Goal: Information Seeking & Learning: Learn about a topic

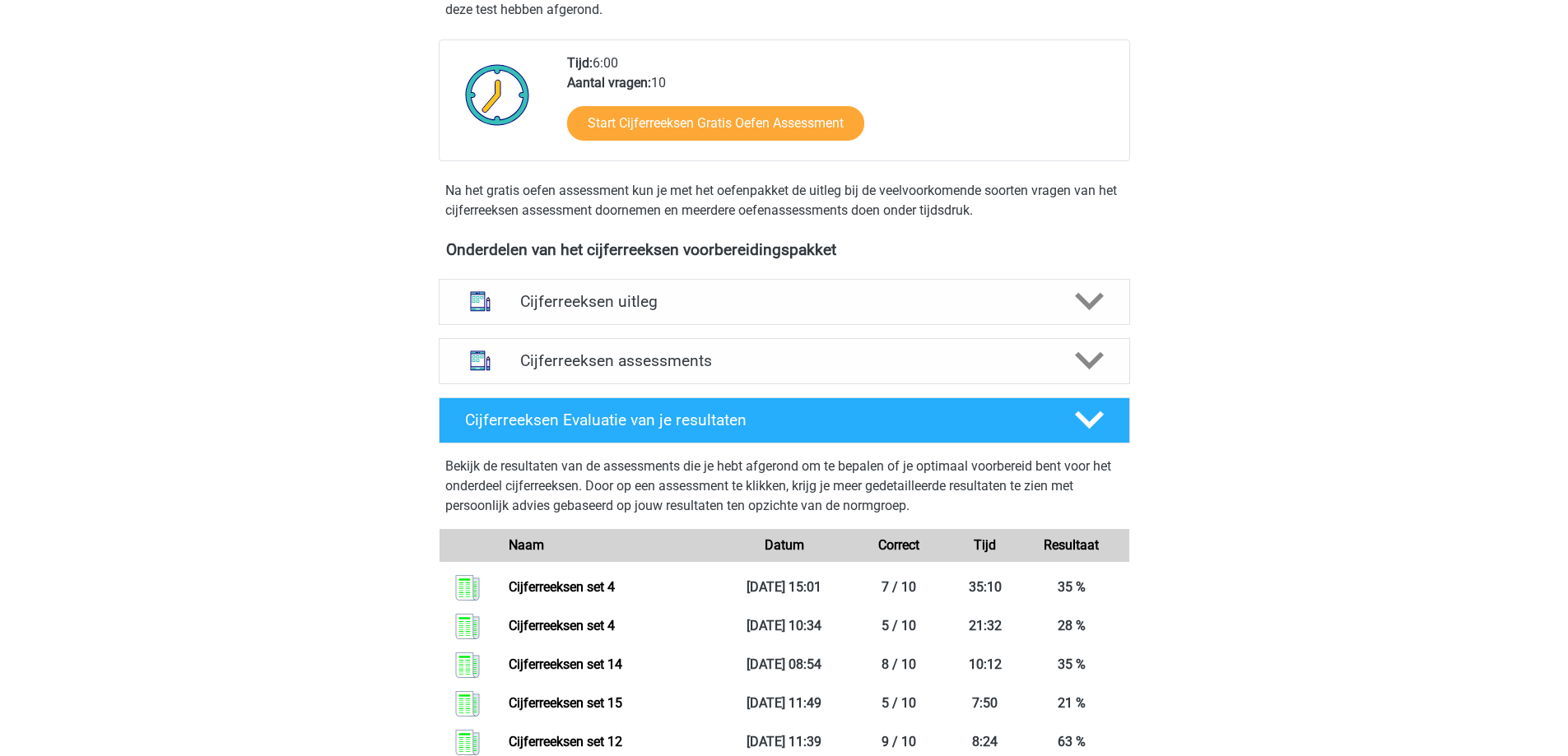
scroll to position [412, 0]
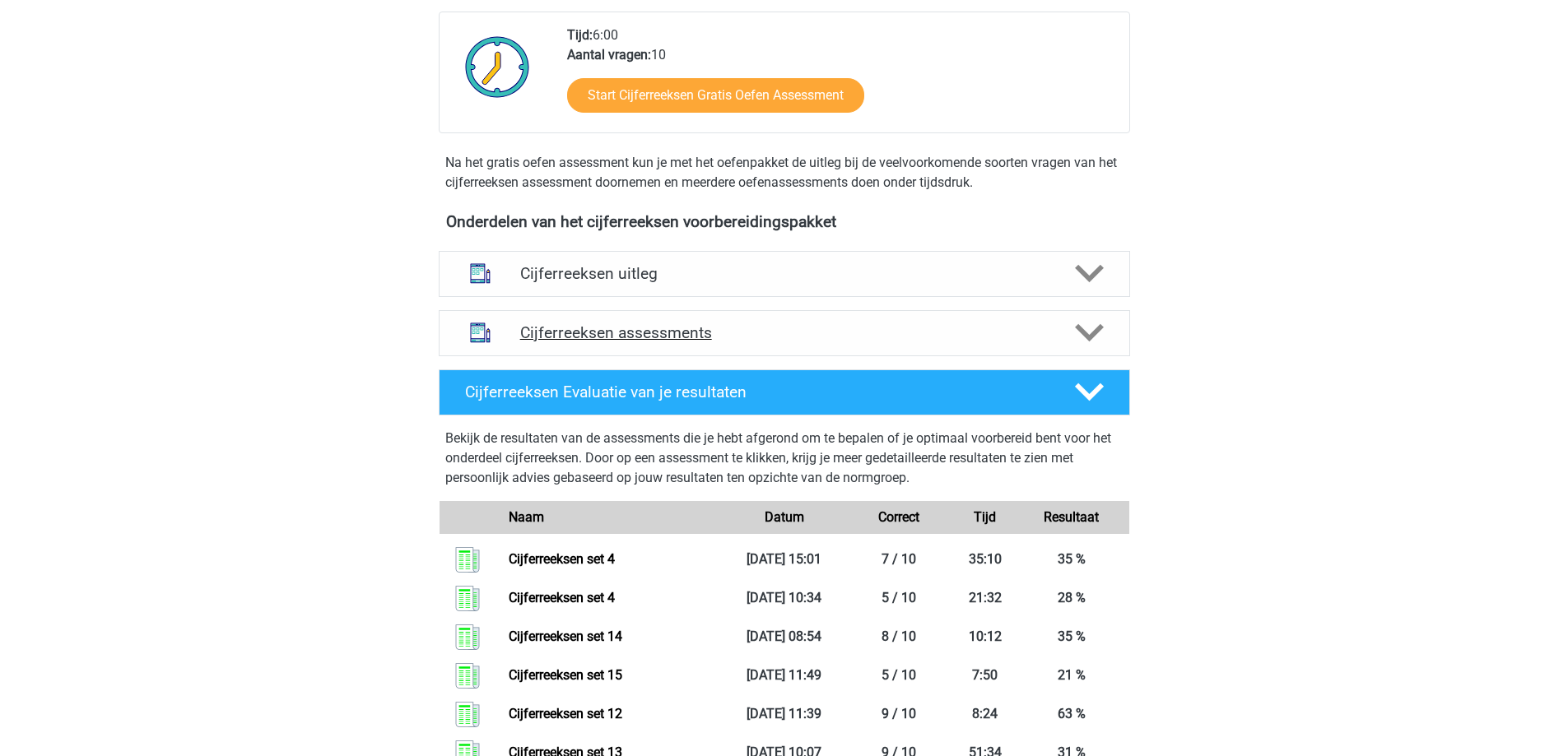
click at [1092, 347] on icon at bounding box center [1089, 332] width 28 height 28
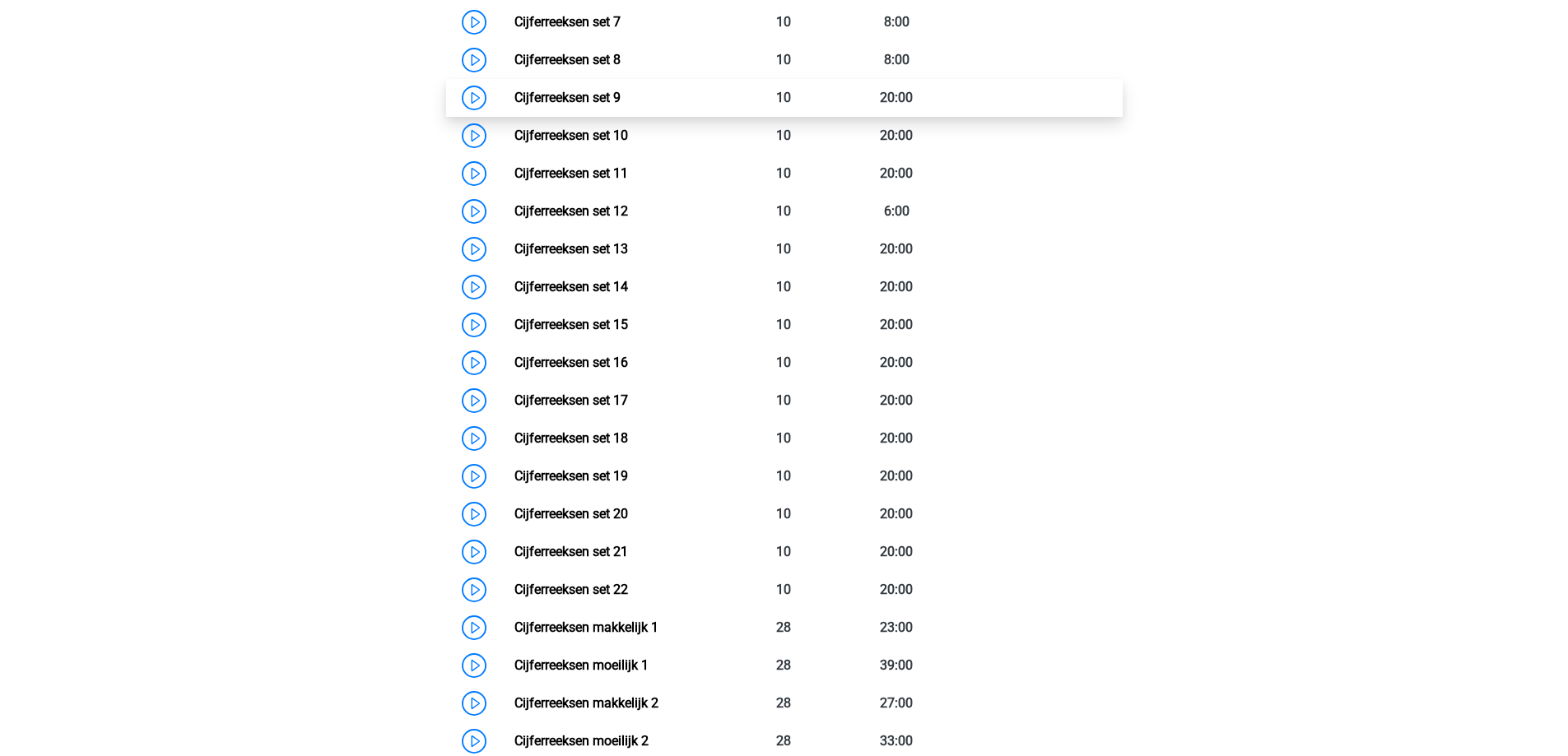
scroll to position [1152, 0]
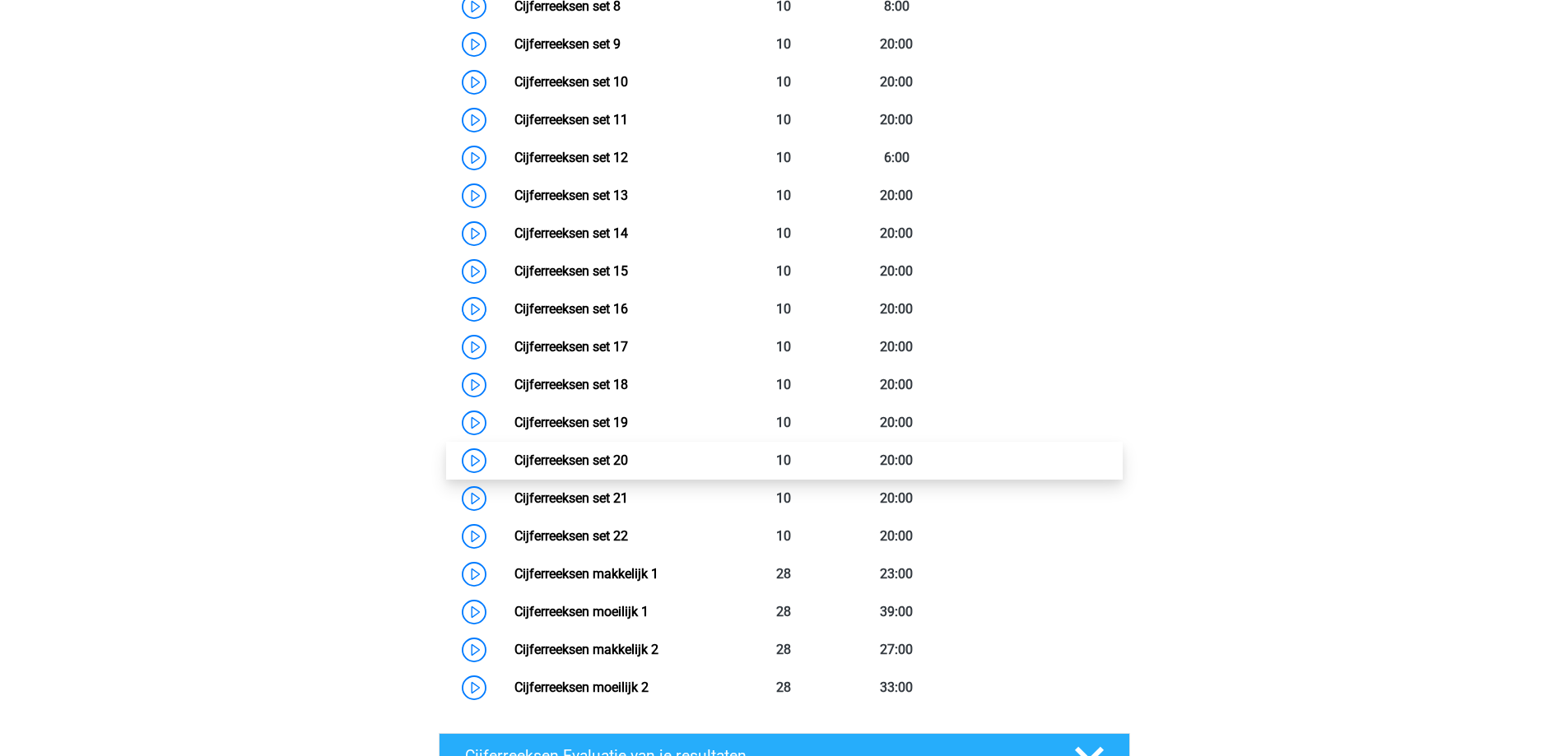
click at [514, 468] on link "Cijferreeksen set 20" at bounding box center [571, 461] width 114 height 15
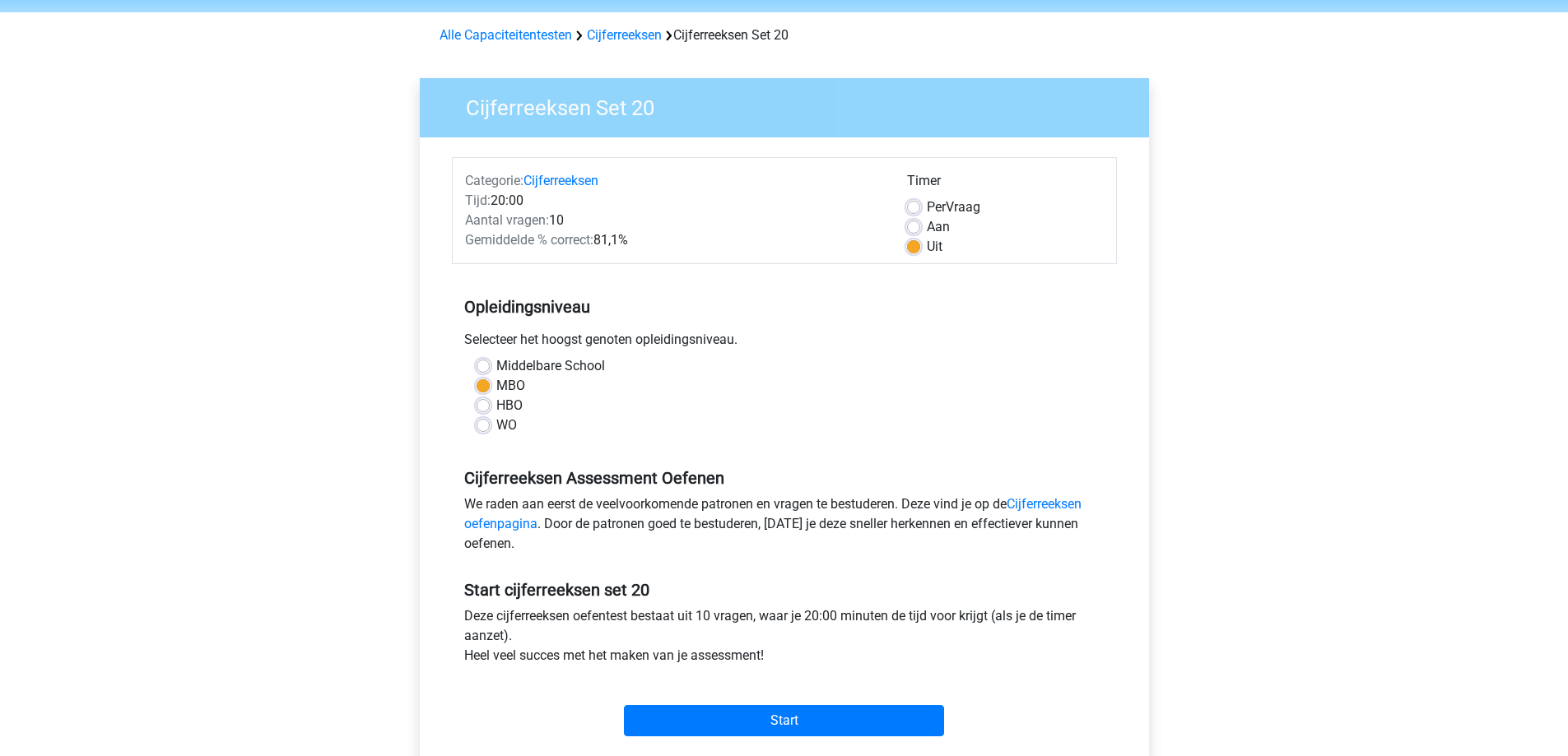
scroll to position [329, 0]
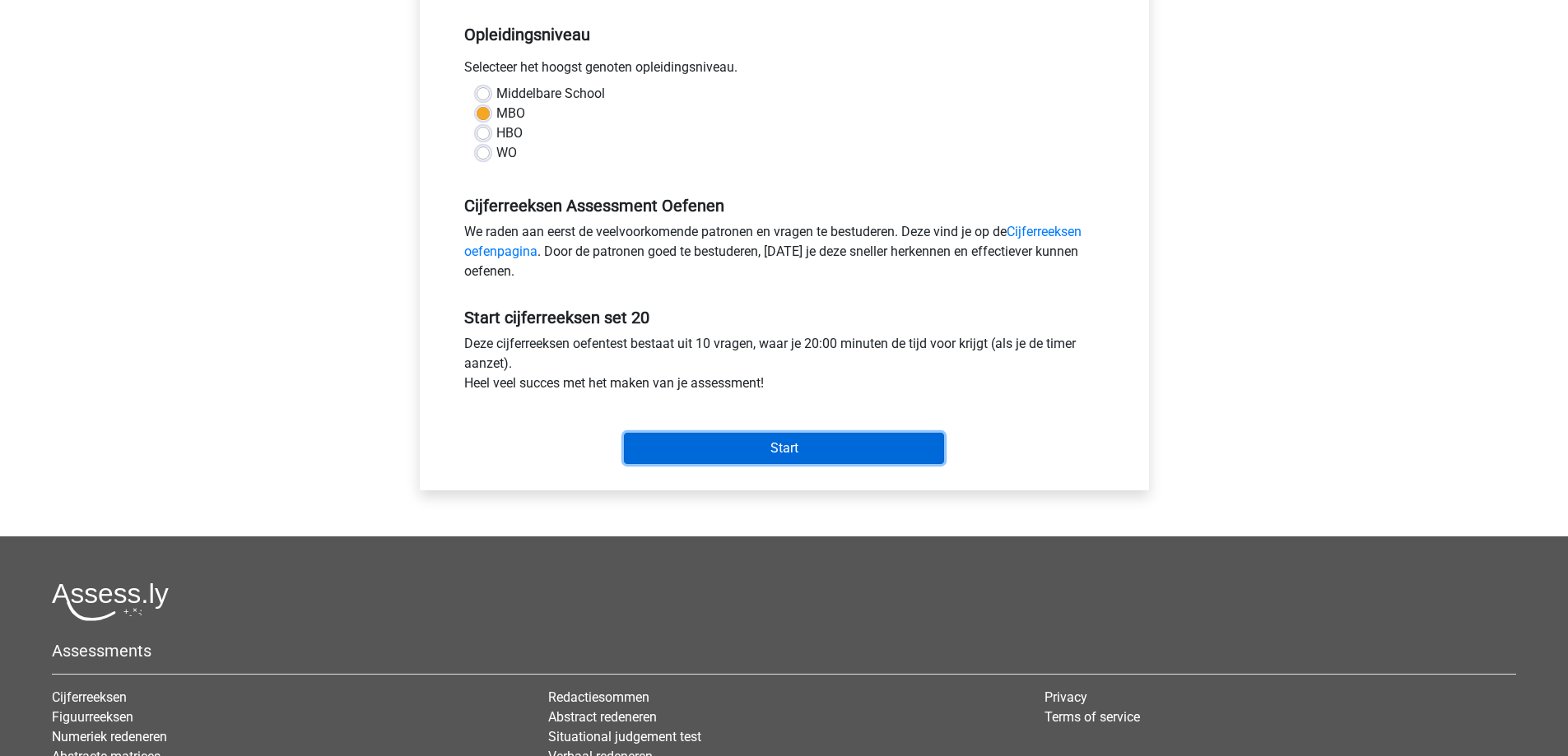
click at [757, 442] on input "Start" at bounding box center [784, 449] width 320 height 31
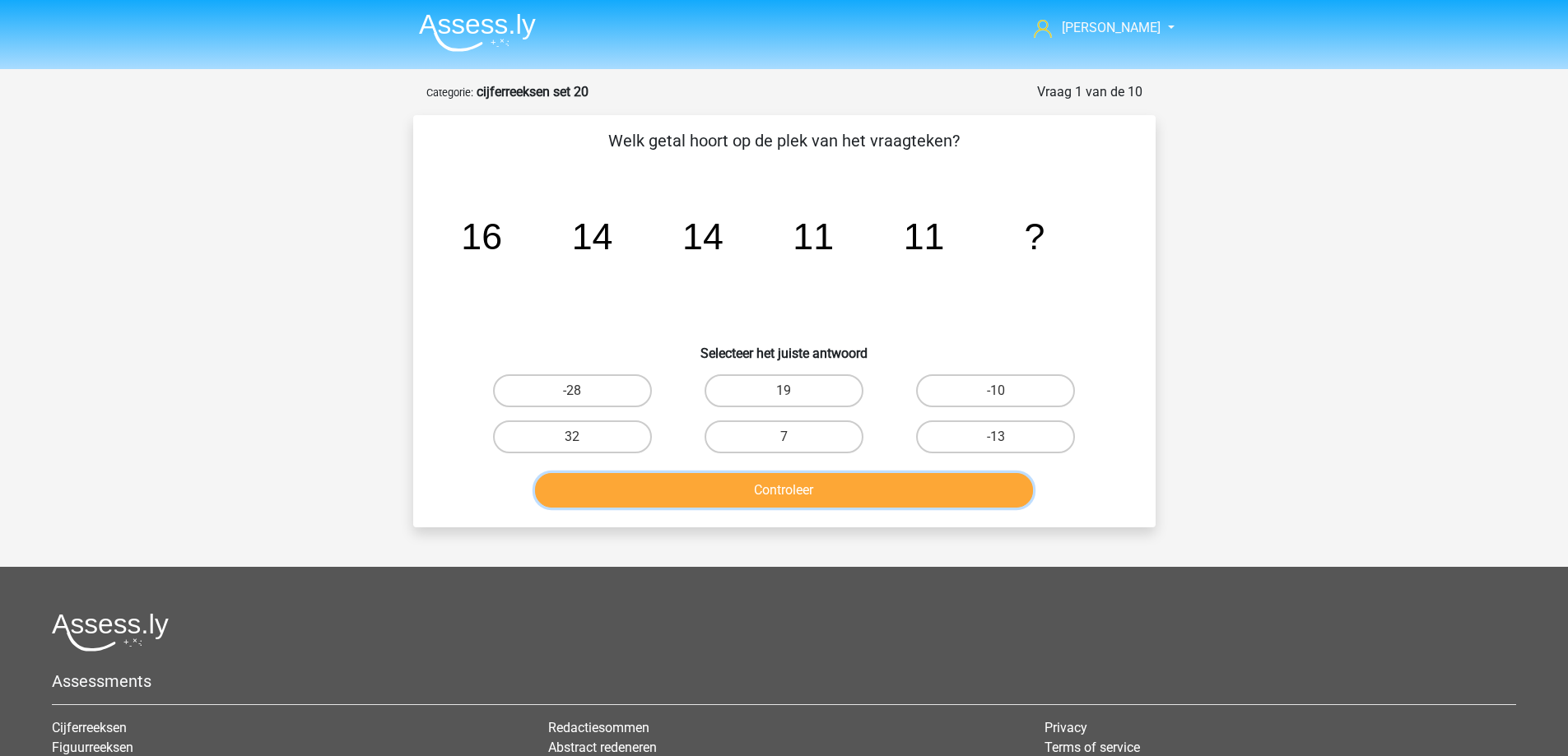
click at [793, 494] on button "Controleer" at bounding box center [784, 490] width 498 height 34
click at [785, 436] on div "7" at bounding box center [784, 437] width 198 height 33
click at [795, 445] on label "7" at bounding box center [784, 437] width 159 height 33
click at [794, 445] on input "7" at bounding box center [789, 442] width 10 height 10
radio input "true"
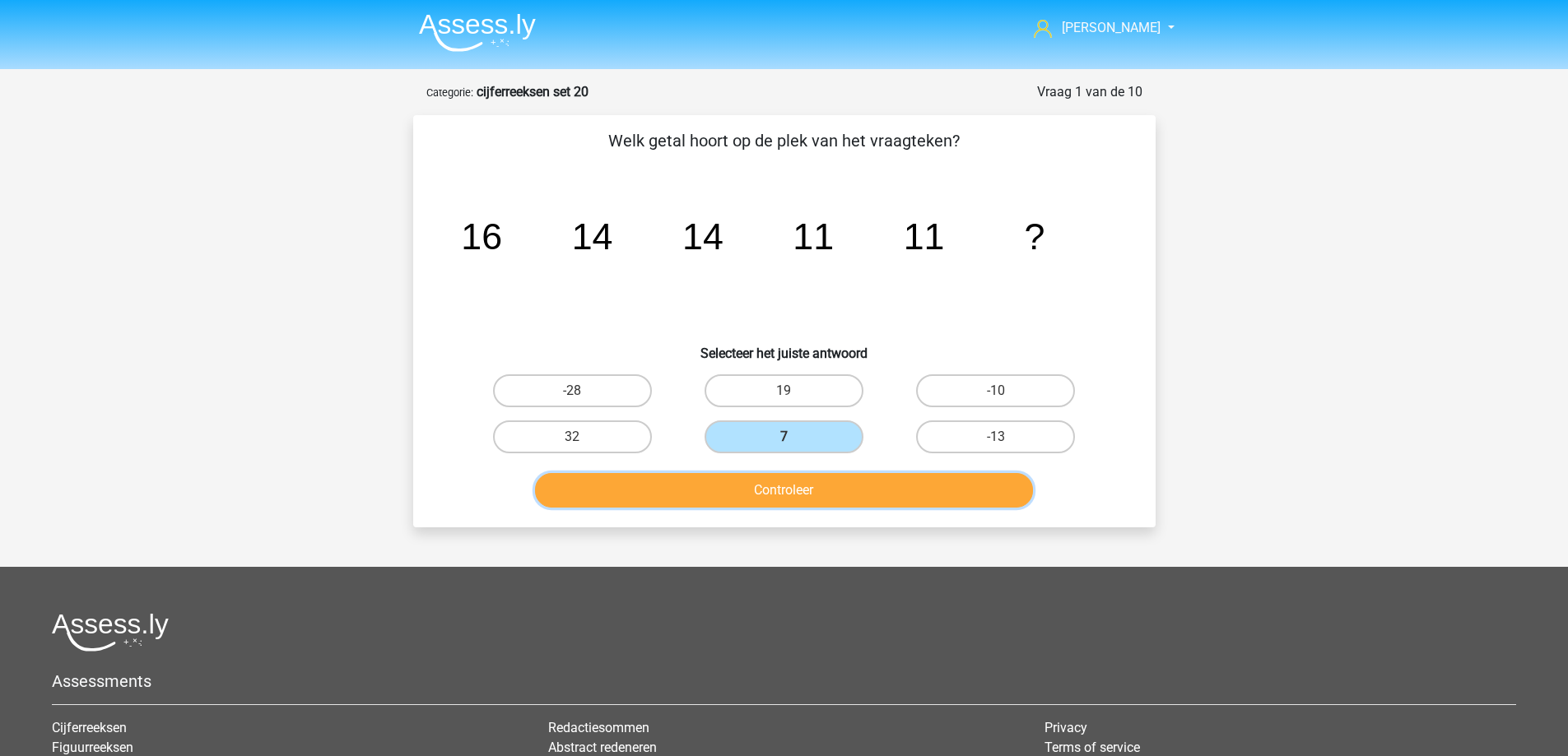
click at [801, 491] on button "Controleer" at bounding box center [784, 490] width 498 height 34
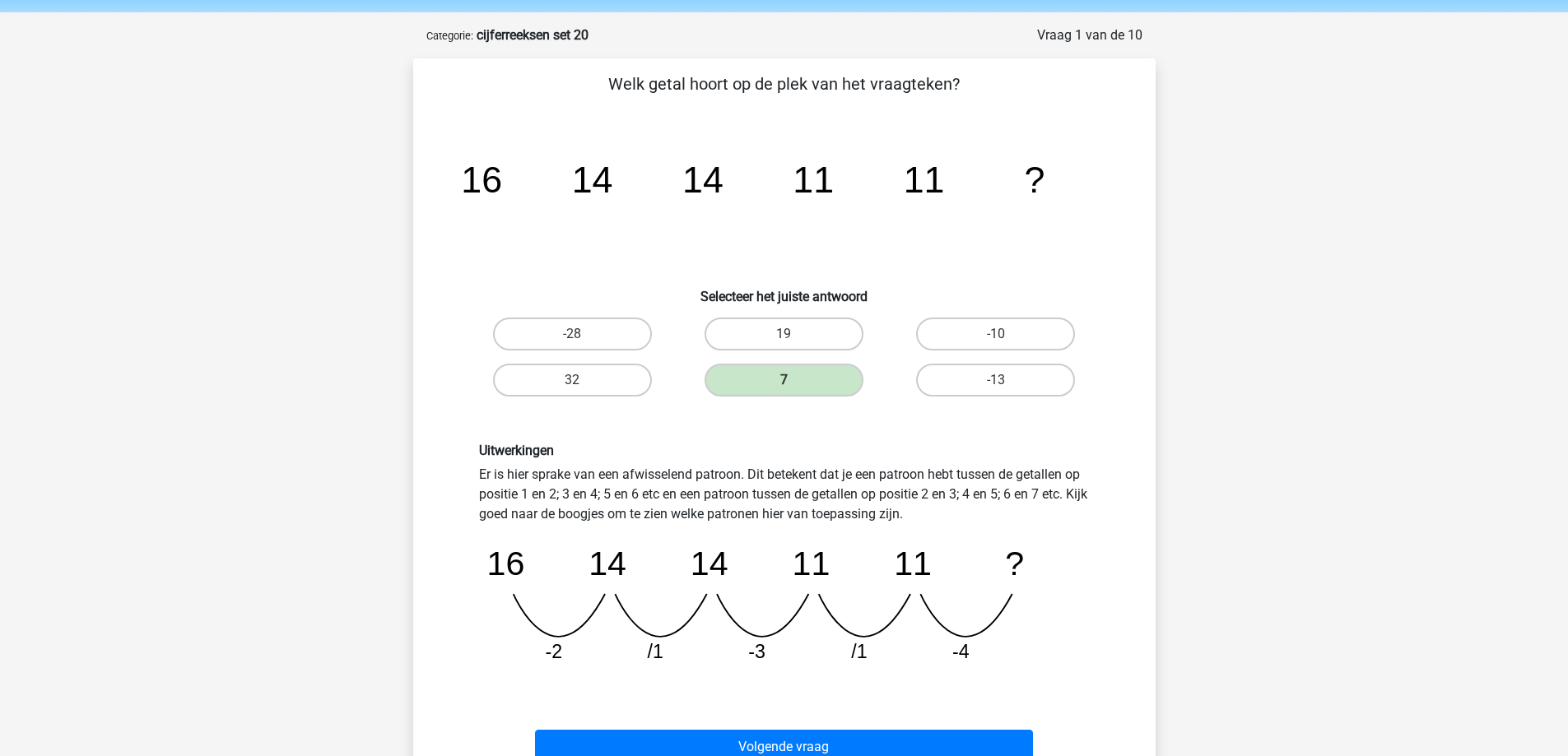
scroll to position [247, 0]
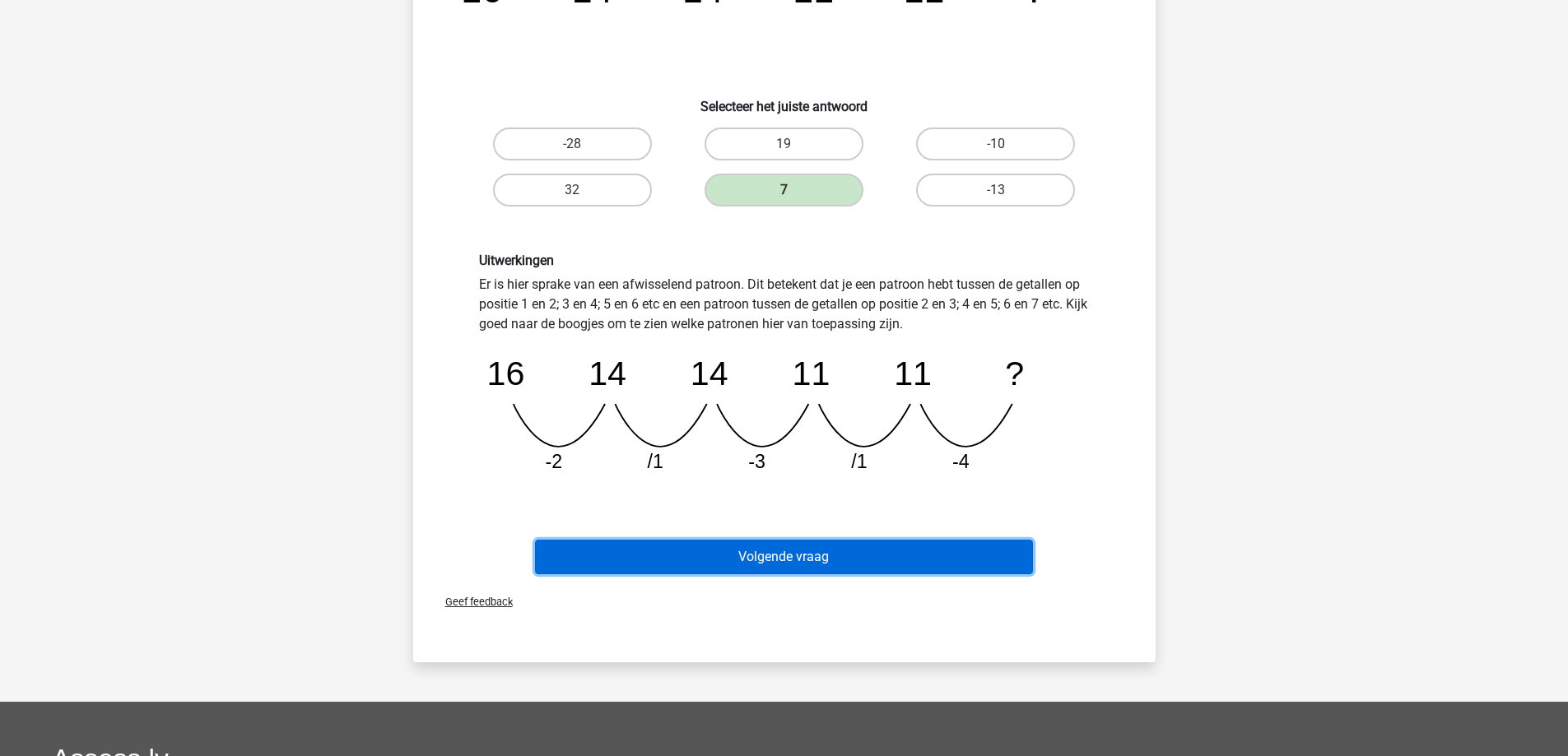
click at [856, 552] on button "Volgende vraag" at bounding box center [784, 557] width 498 height 34
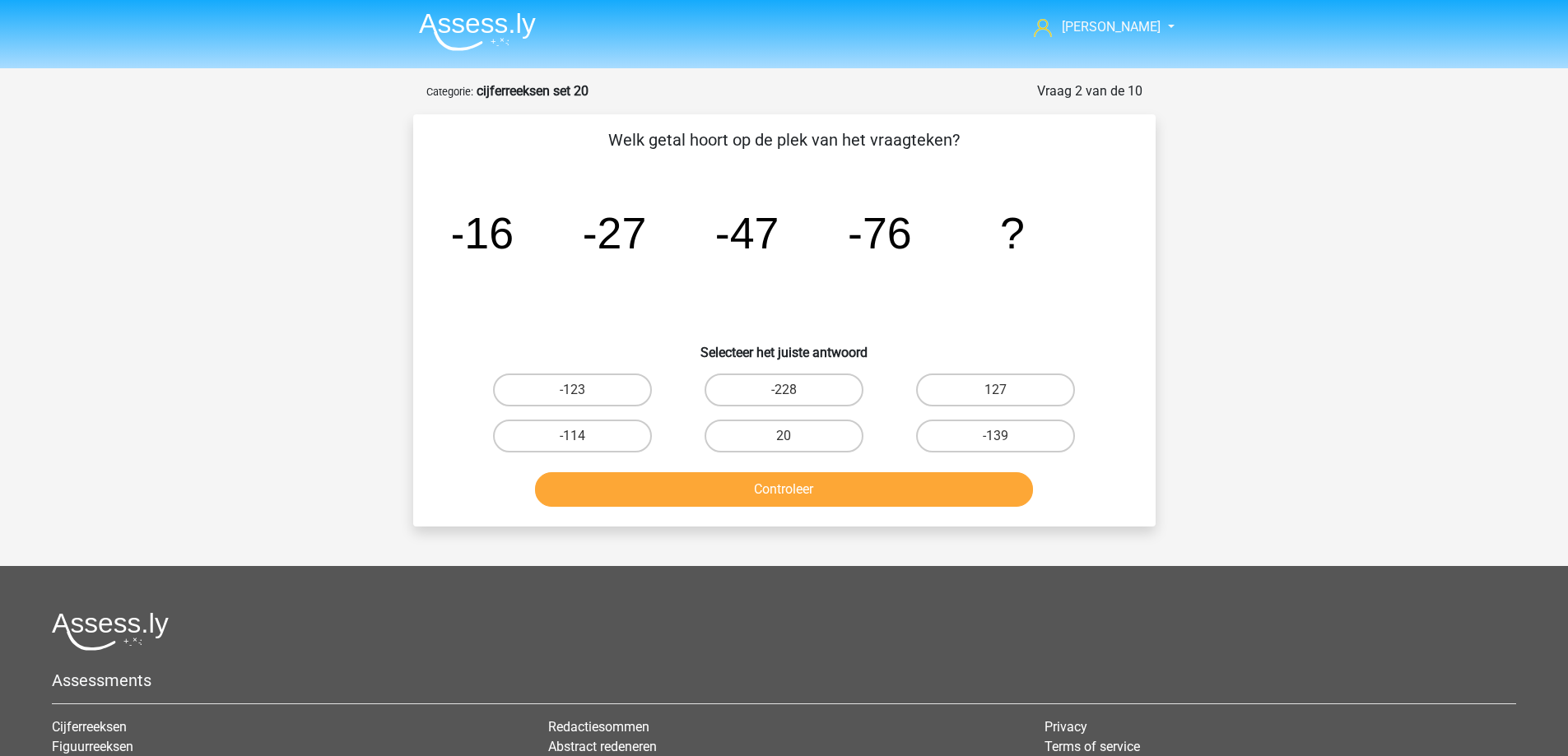
scroll to position [0, 0]
click at [583, 437] on label "-114" at bounding box center [572, 437] width 159 height 33
click at [583, 437] on input "-114" at bounding box center [577, 442] width 10 height 10
radio input "true"
click at [681, 497] on button "Controleer" at bounding box center [784, 490] width 498 height 34
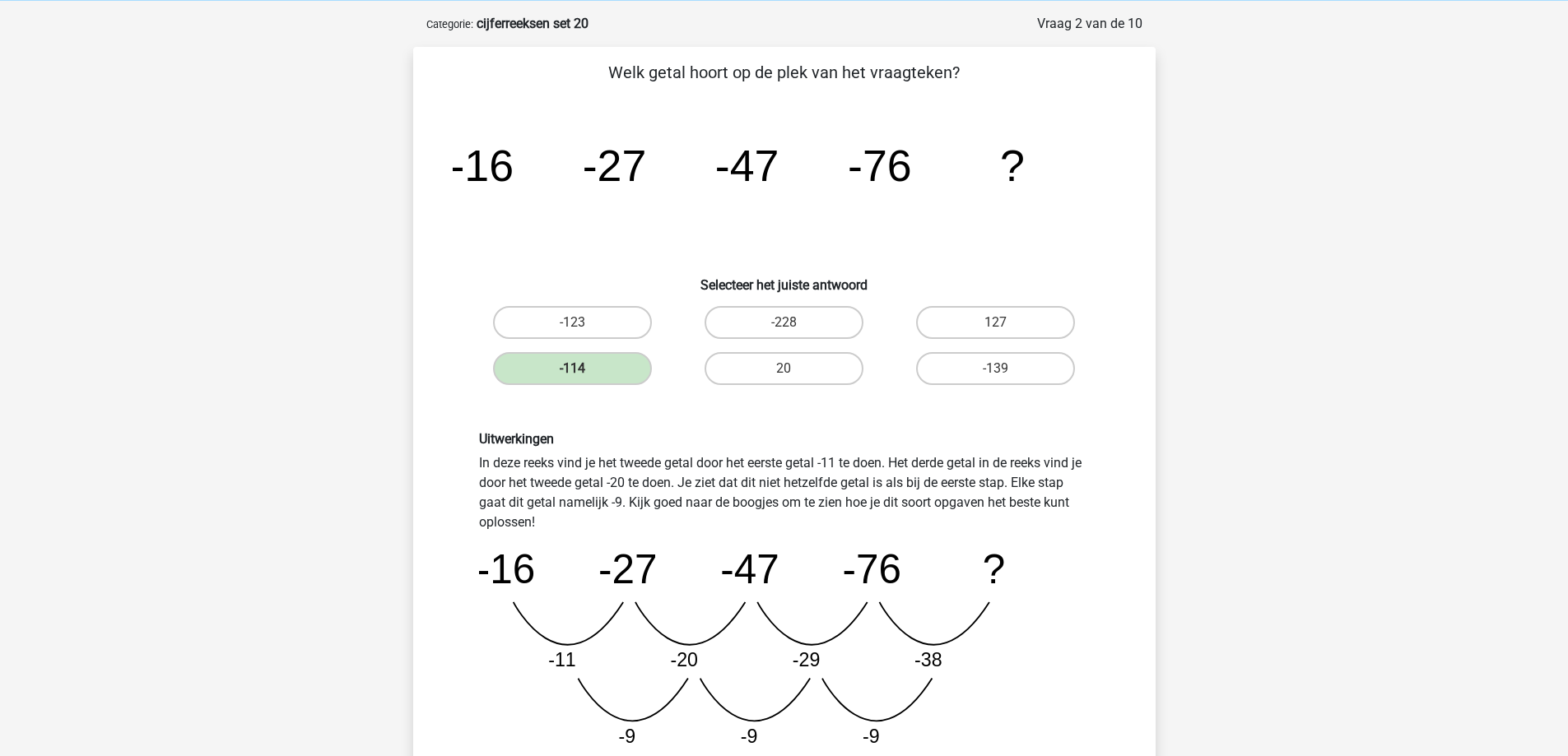
scroll to position [329, 0]
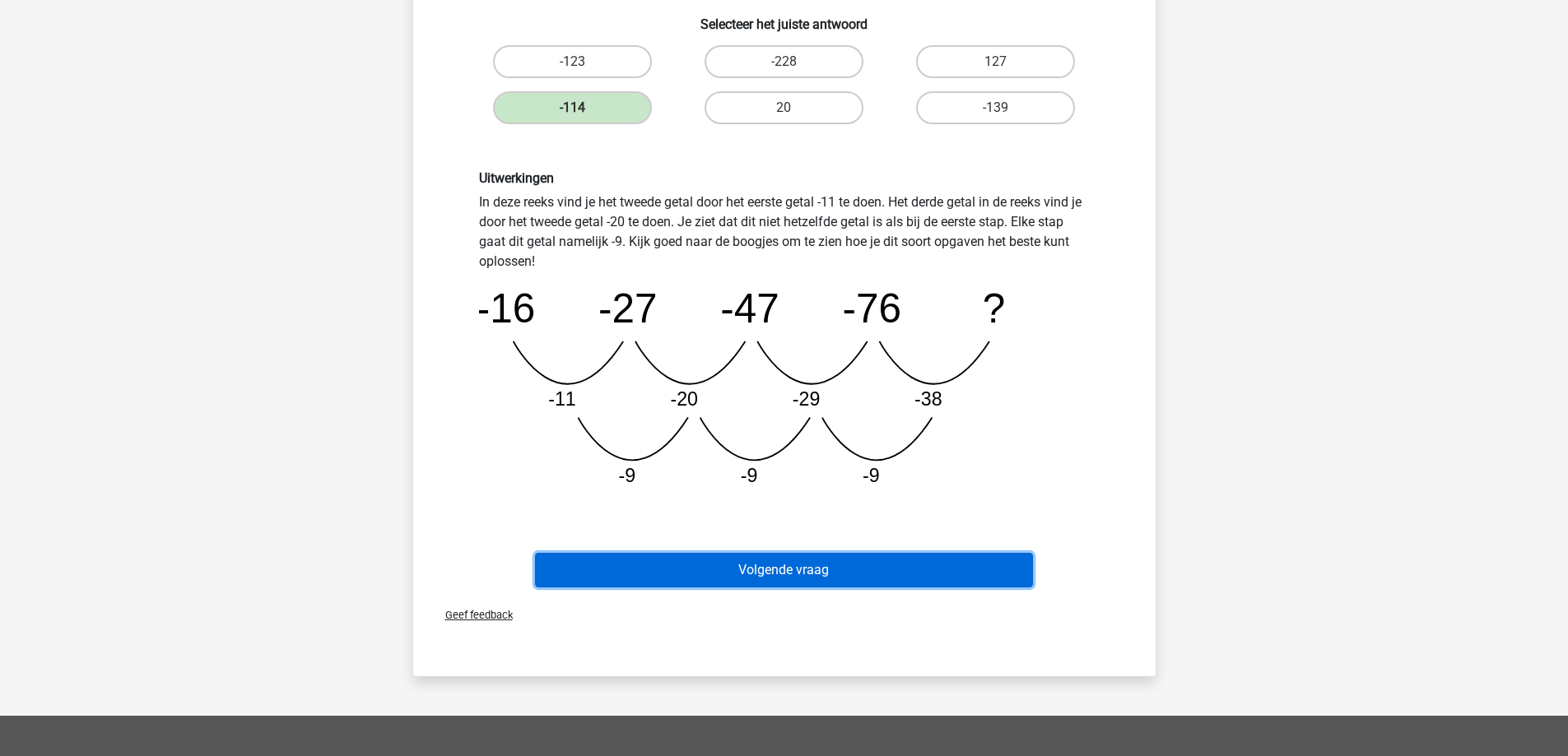
click at [820, 562] on button "Volgende vraag" at bounding box center [784, 570] width 498 height 34
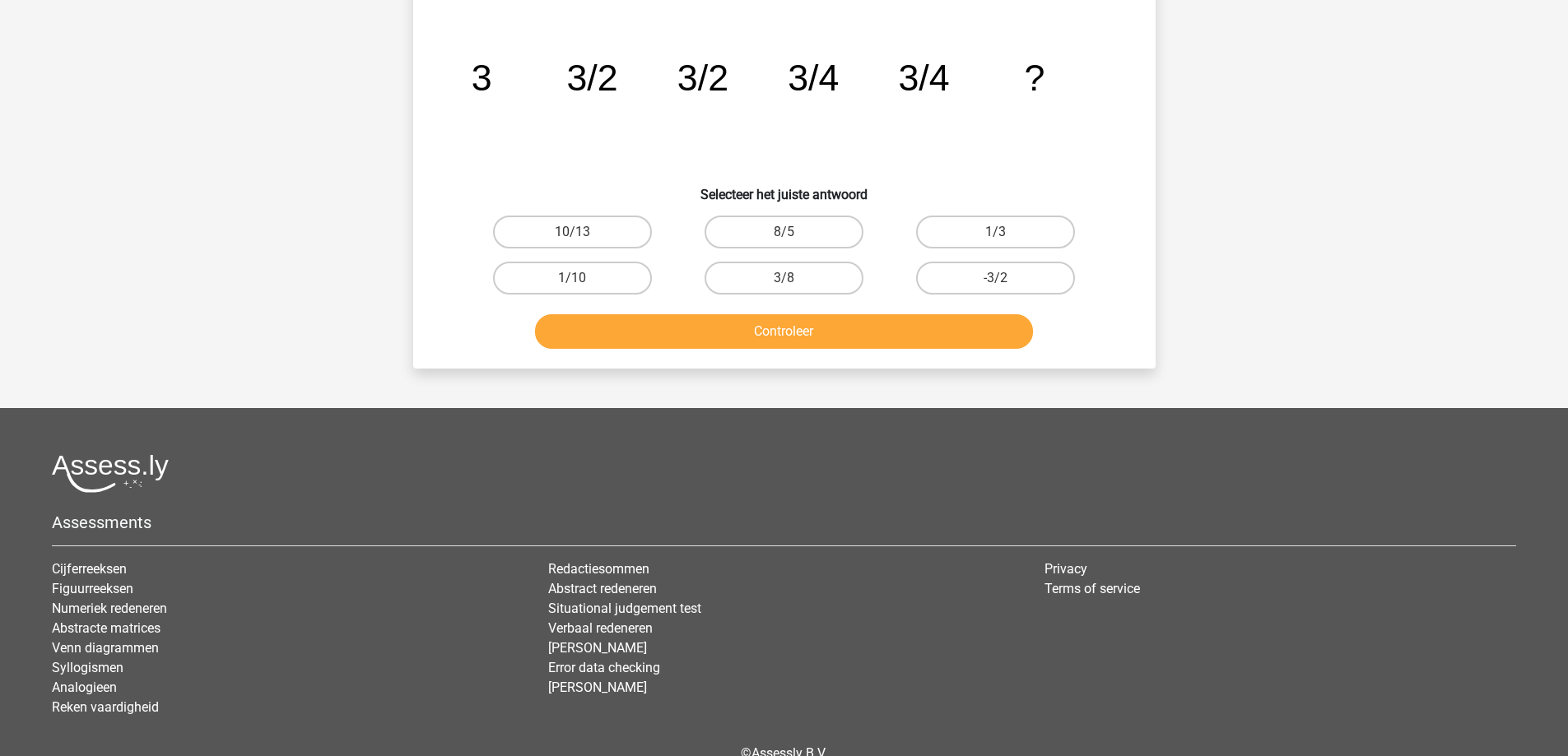
scroll to position [83, 0]
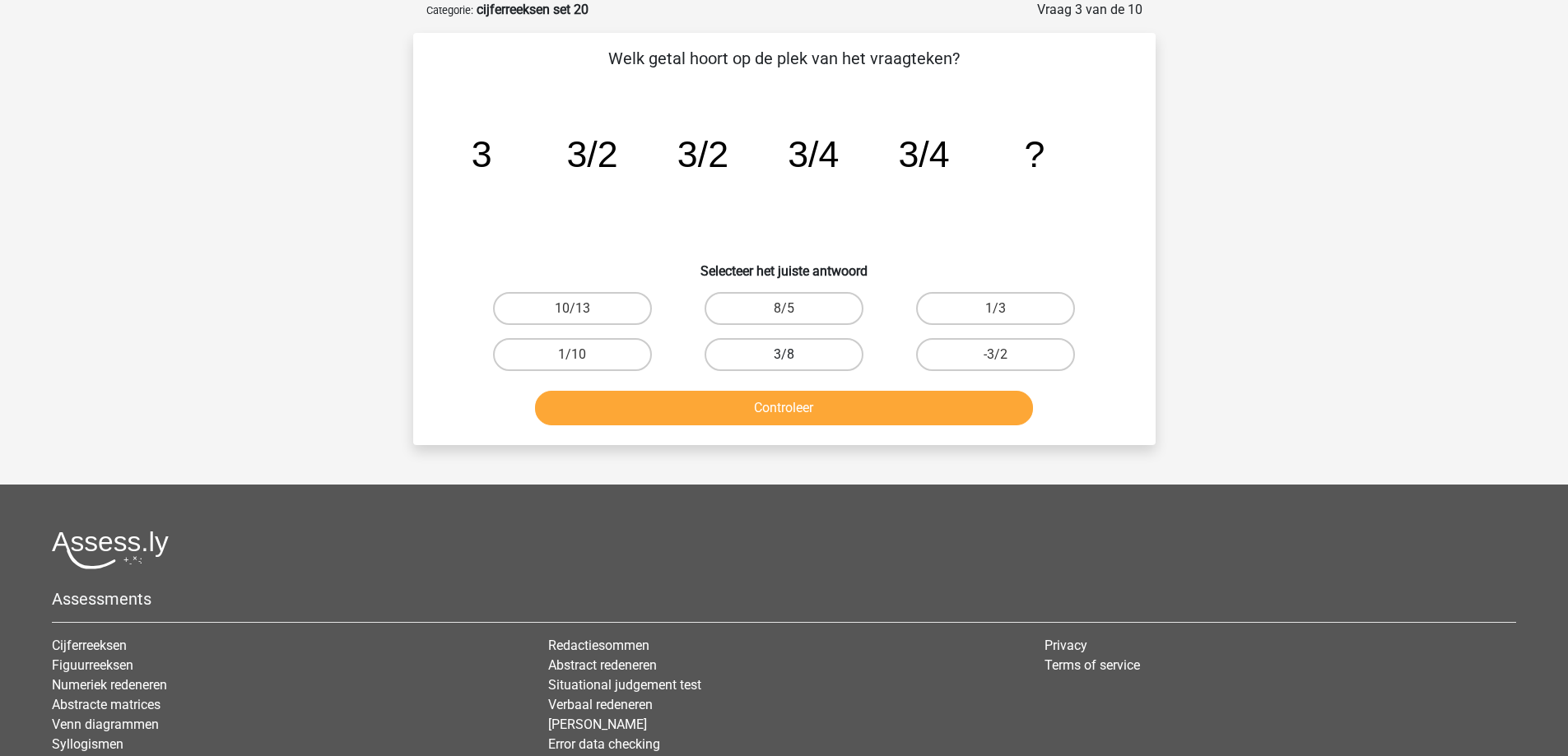
click at [819, 350] on label "3/8" at bounding box center [784, 355] width 159 height 33
click at [794, 355] on input "3/8" at bounding box center [789, 360] width 10 height 10
radio input "true"
click at [806, 416] on button "Controleer" at bounding box center [784, 408] width 498 height 34
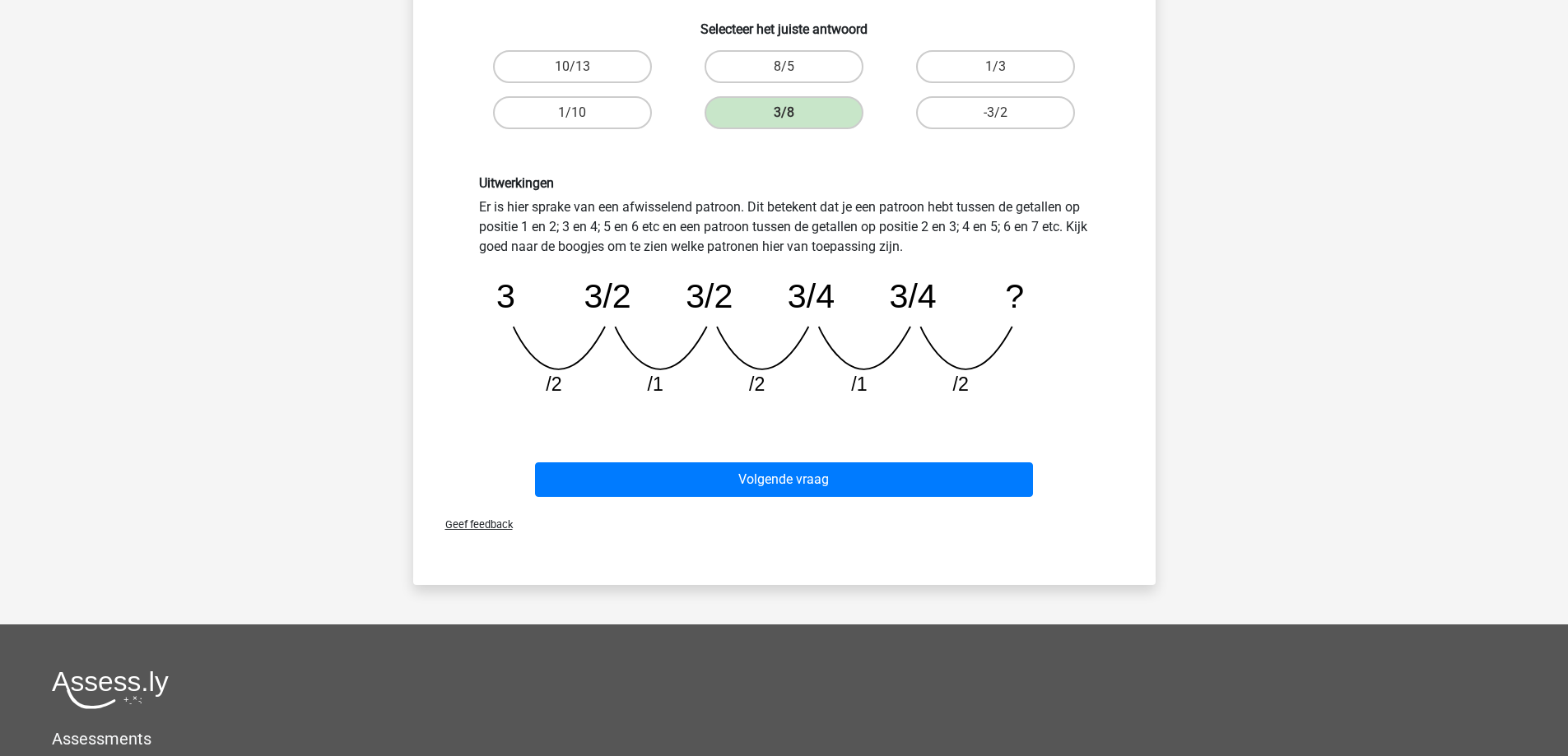
scroll to position [329, 0]
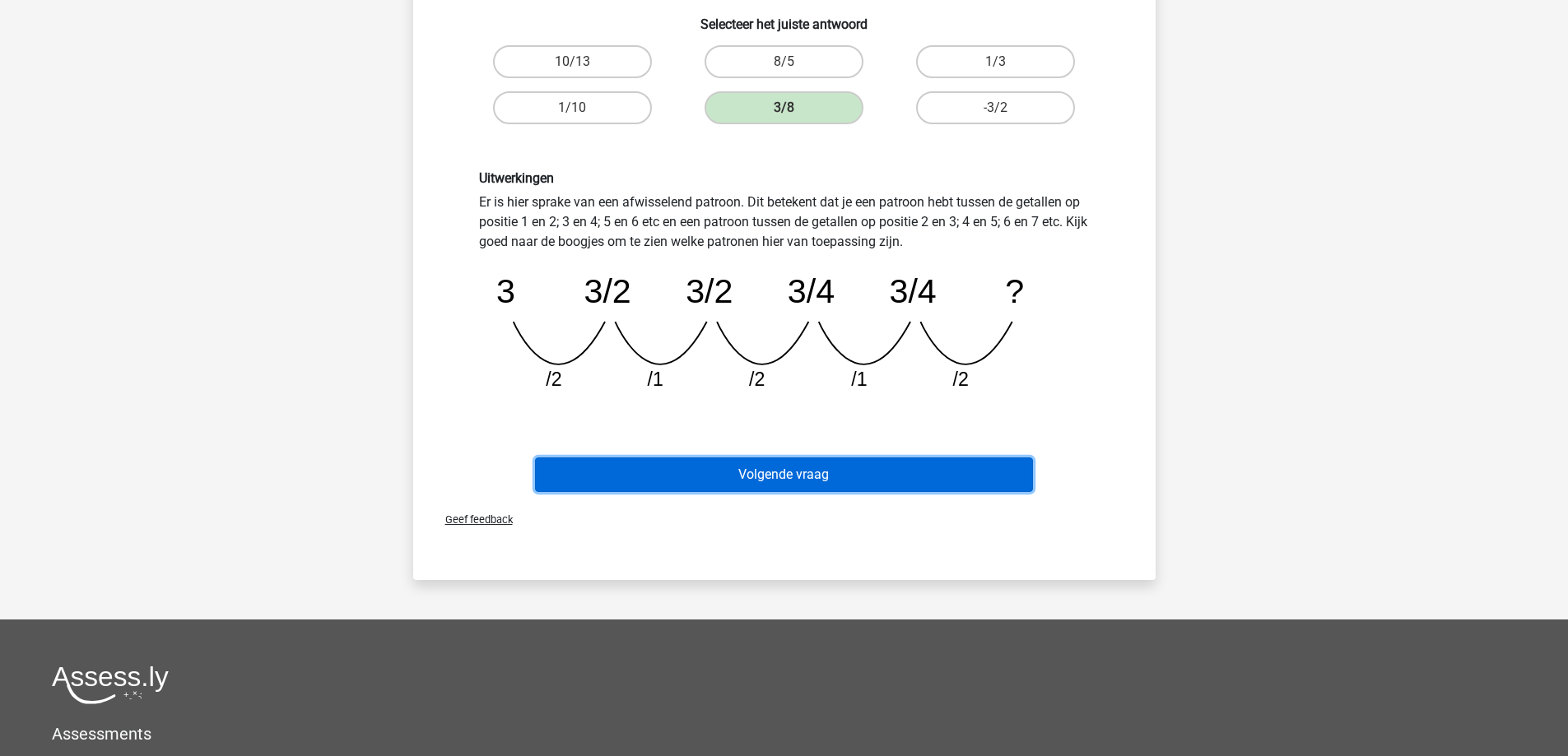
click at [858, 474] on button "Volgende vraag" at bounding box center [784, 474] width 498 height 34
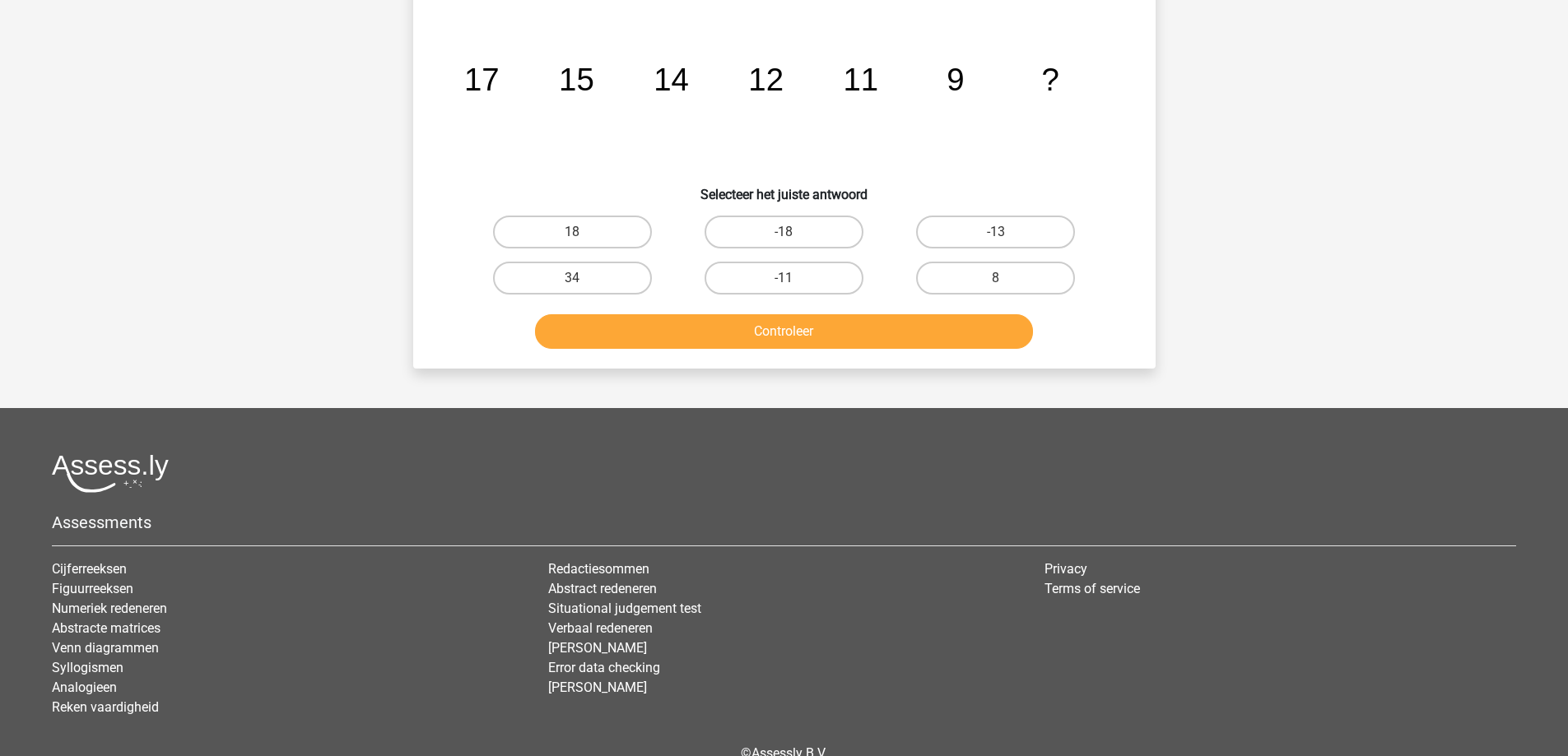
scroll to position [83, 0]
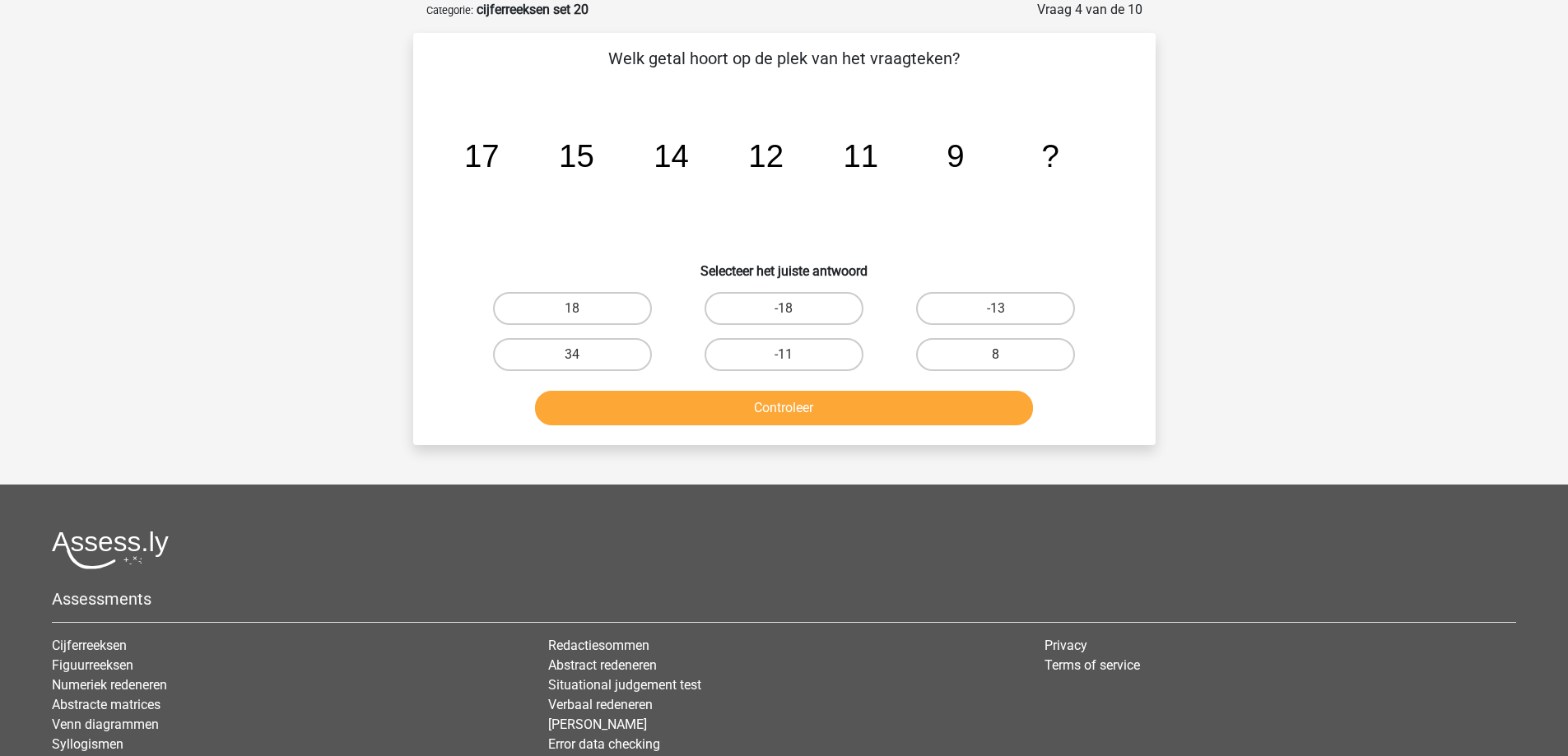
click at [1007, 361] on label "8" at bounding box center [996, 355] width 159 height 33
click at [1007, 361] on input "8" at bounding box center [1001, 360] width 10 height 10
radio input "true"
click at [911, 428] on div "Controleer" at bounding box center [785, 412] width 636 height 41
click at [882, 418] on button "Controleer" at bounding box center [784, 408] width 498 height 34
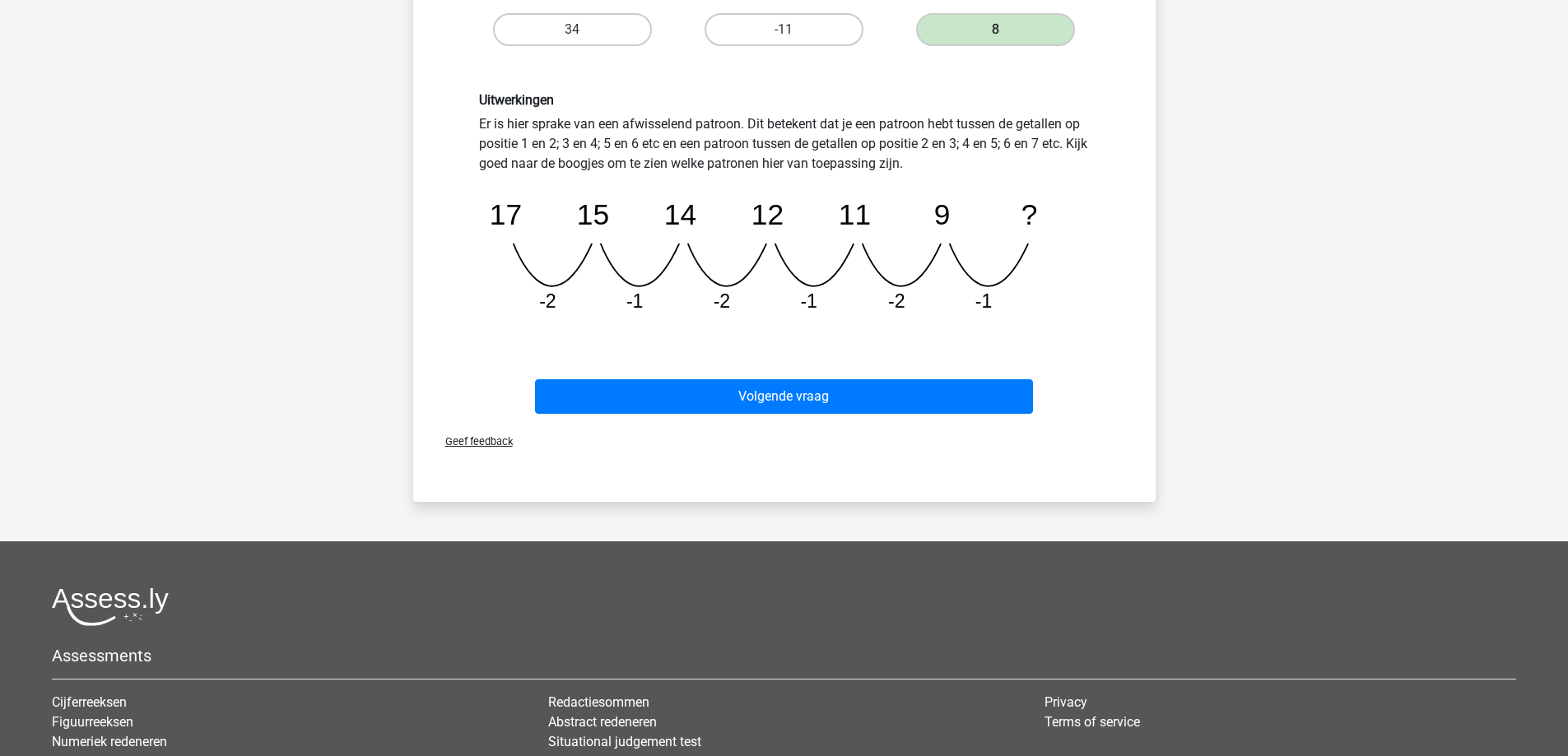
scroll to position [412, 0]
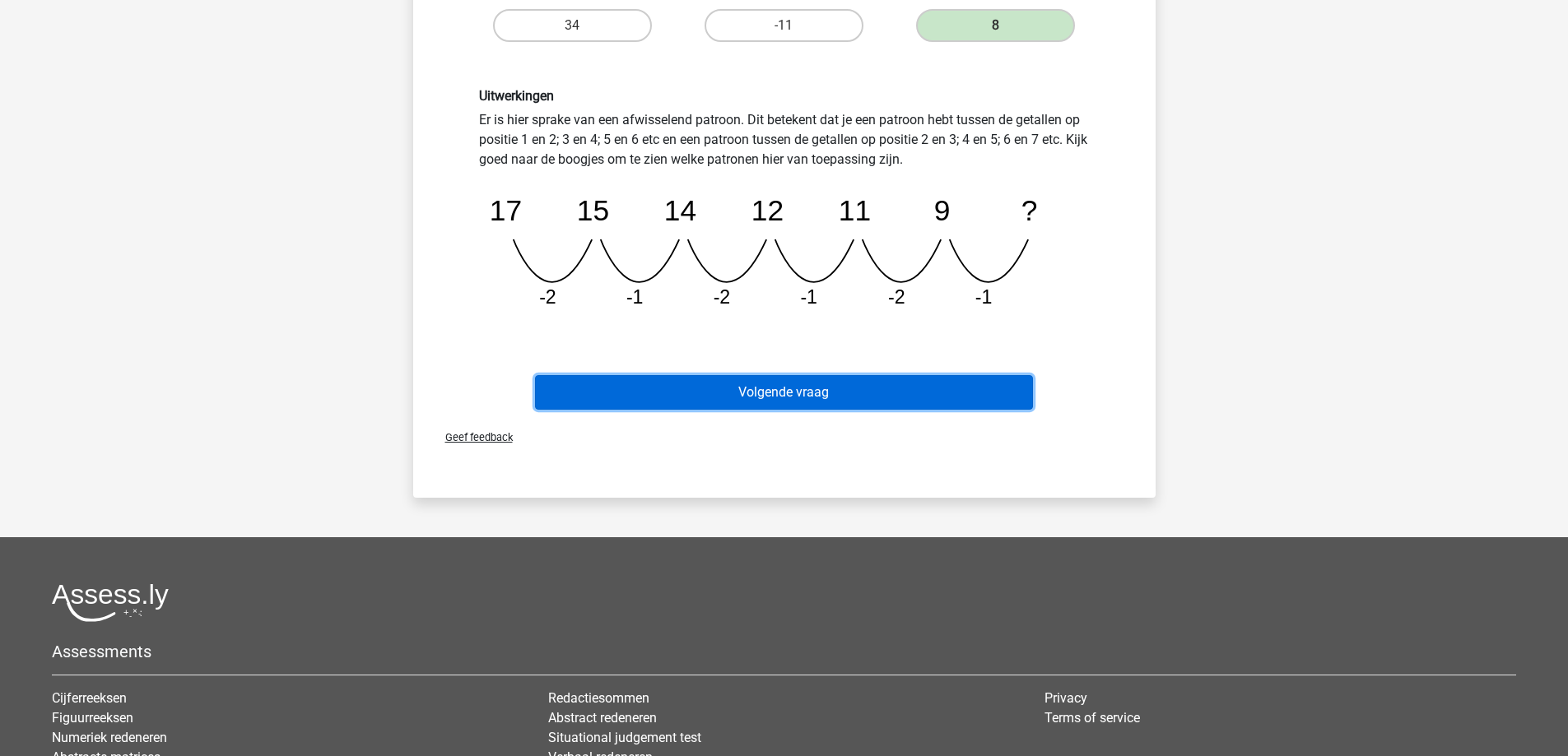
click at [675, 386] on button "Volgende vraag" at bounding box center [784, 393] width 498 height 34
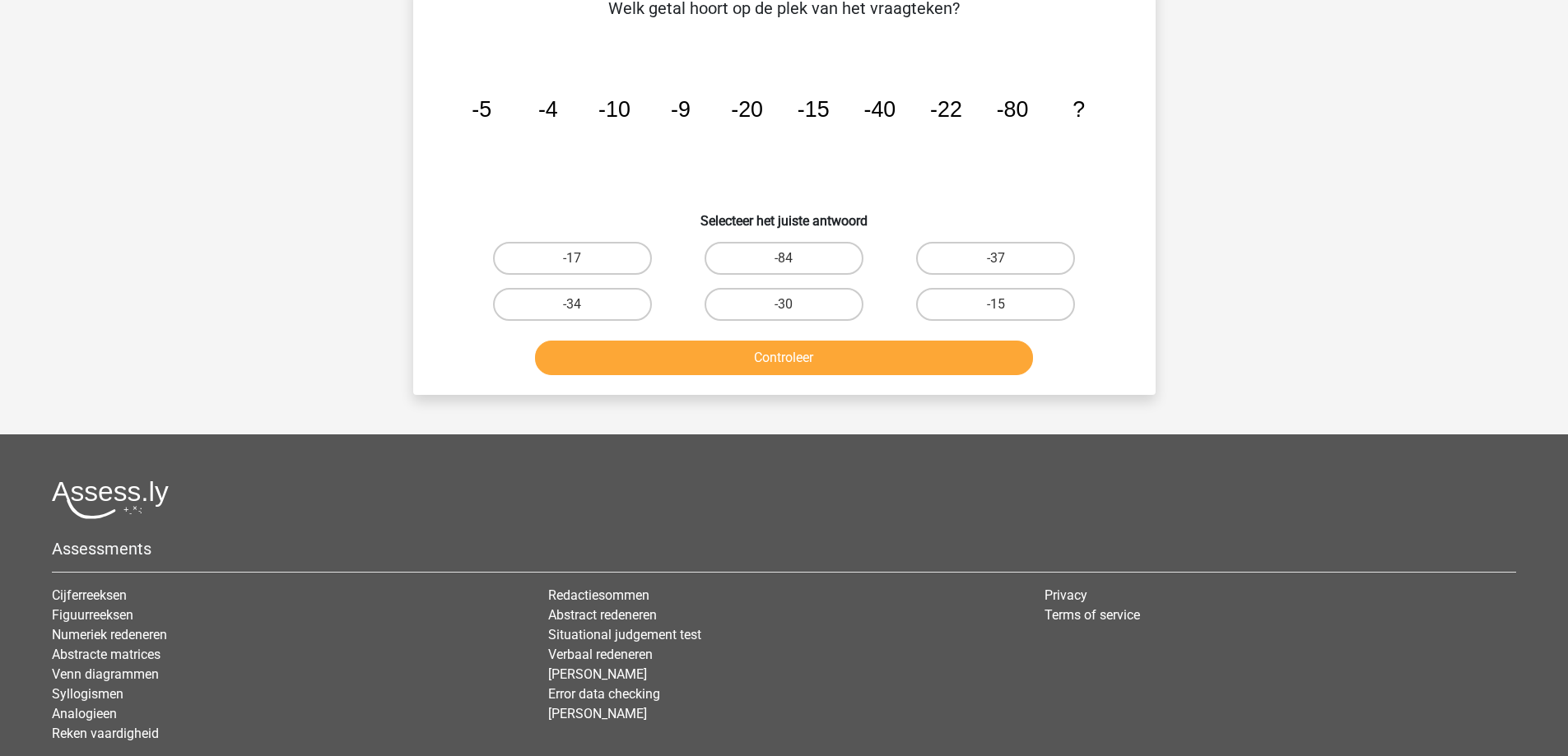
scroll to position [83, 0]
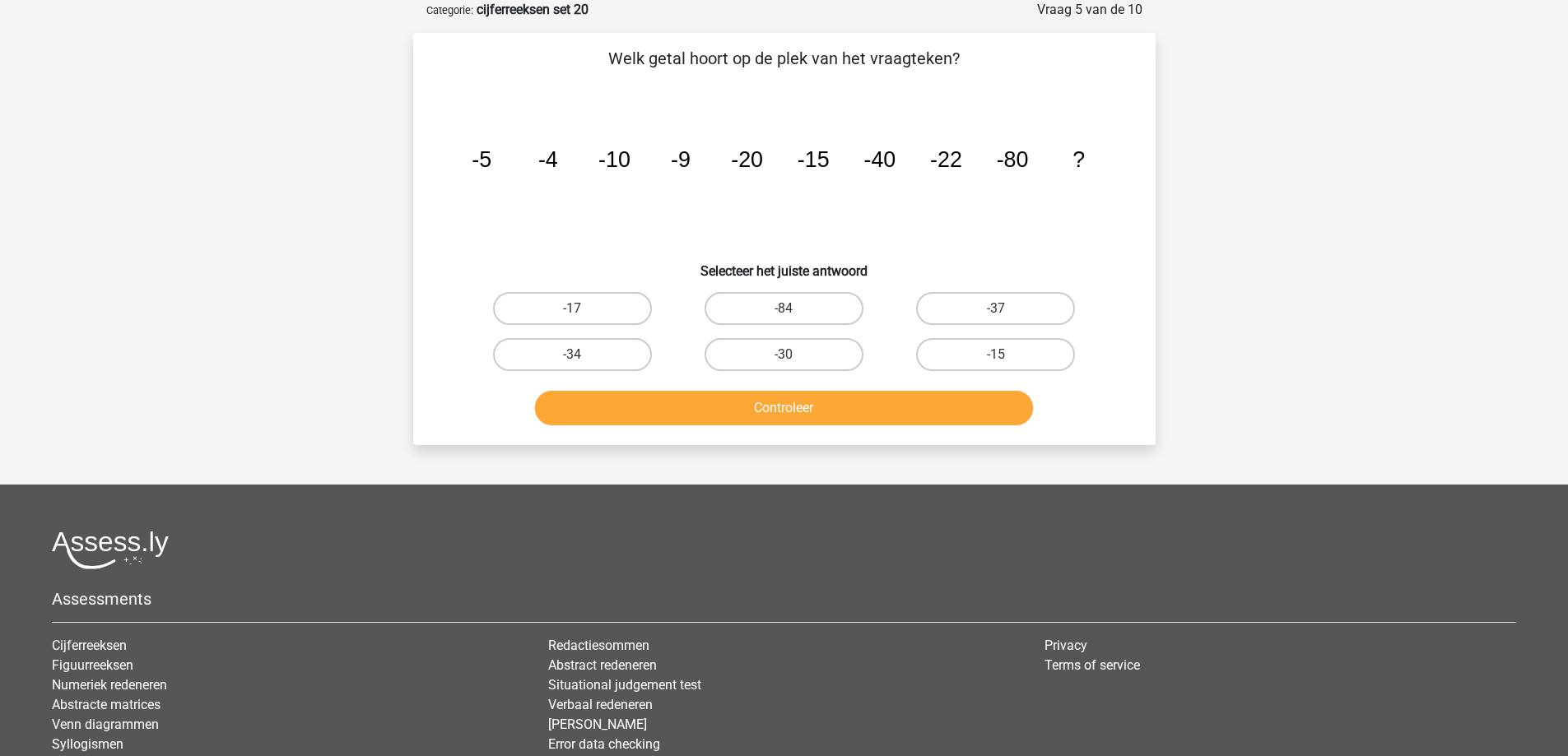
click at [793, 356] on input "-30" at bounding box center [789, 360] width 10 height 10
radio input "true"
click at [796, 401] on button "Controleer" at bounding box center [784, 408] width 498 height 34
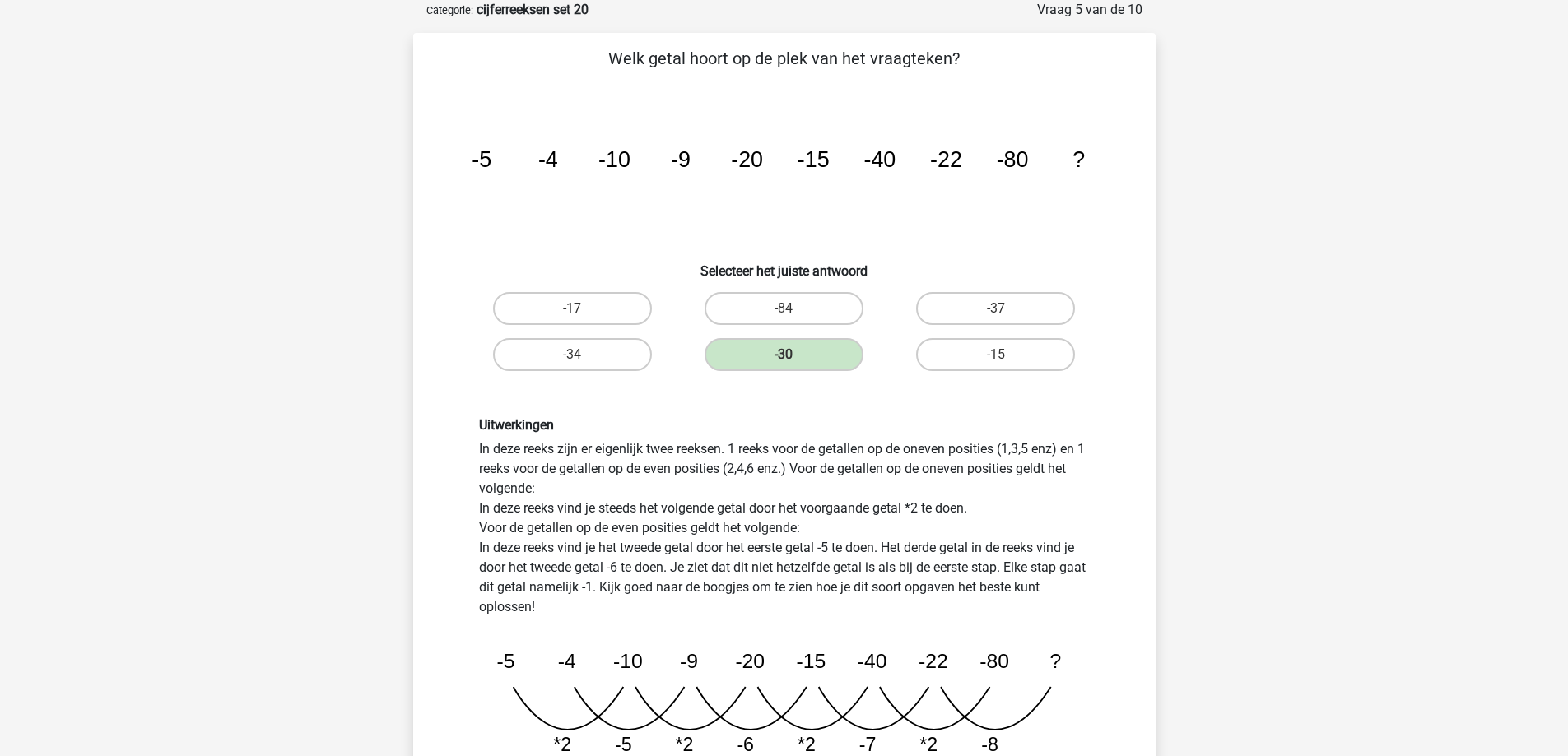
scroll to position [493, 0]
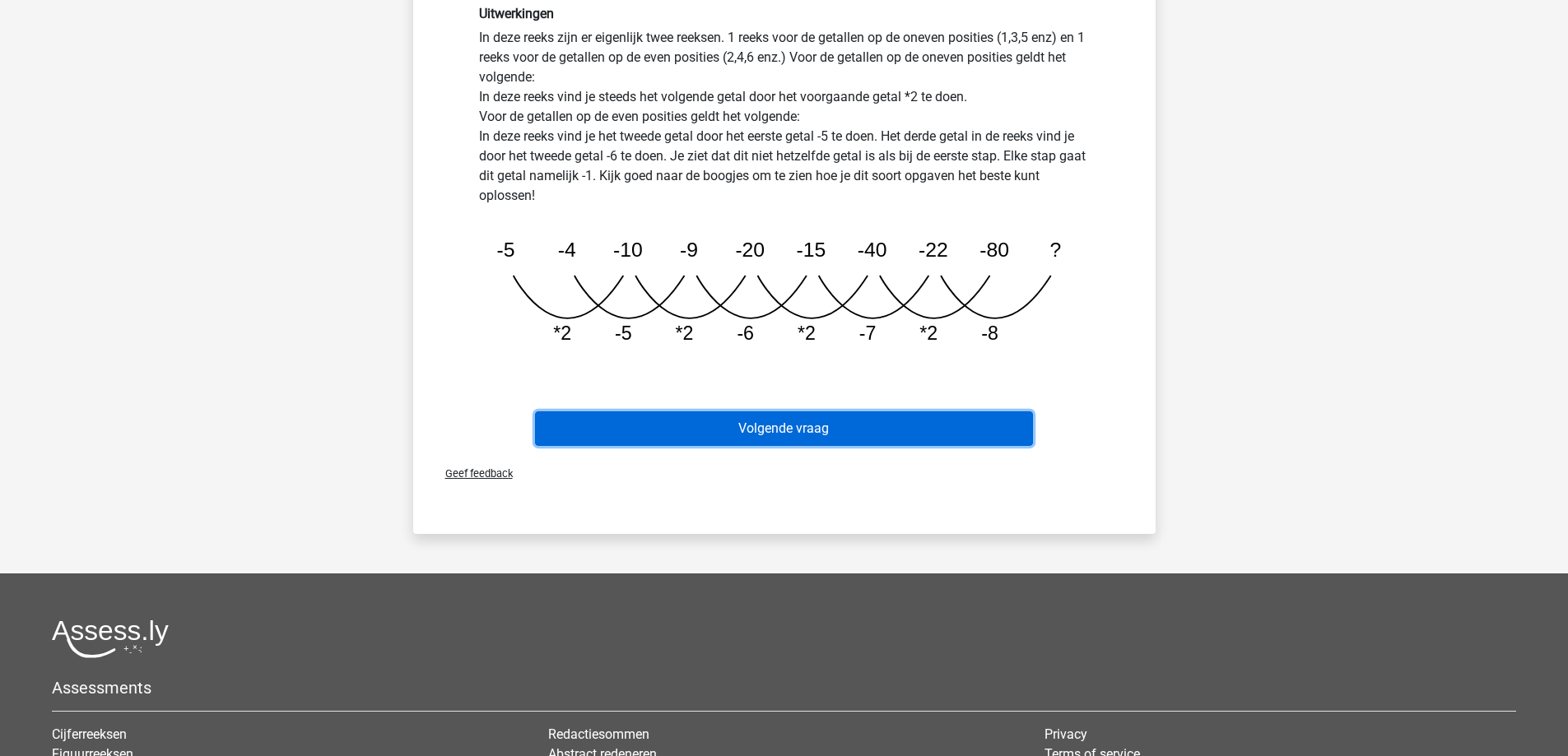
click at [792, 436] on button "Volgende vraag" at bounding box center [784, 429] width 498 height 34
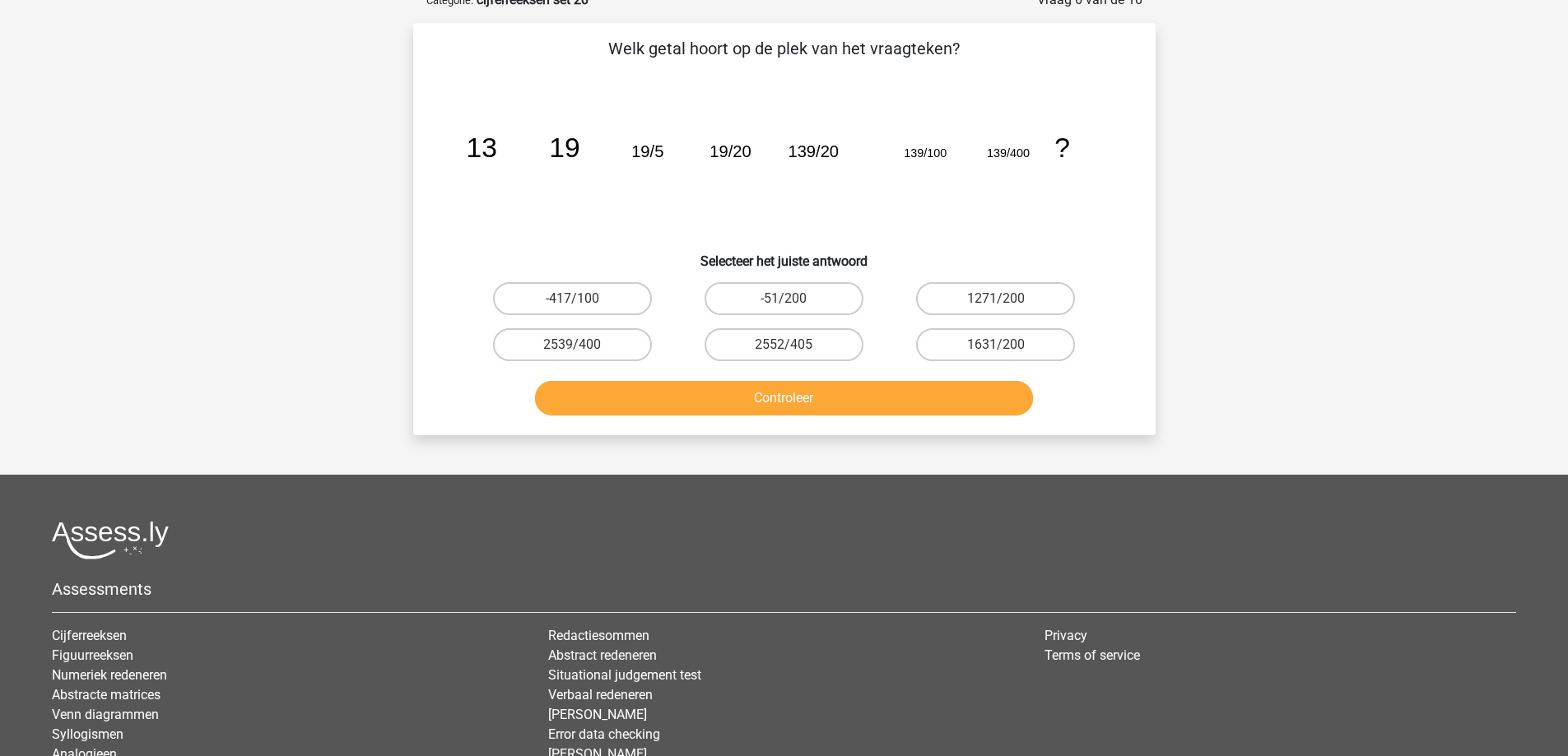
scroll to position [83, 0]
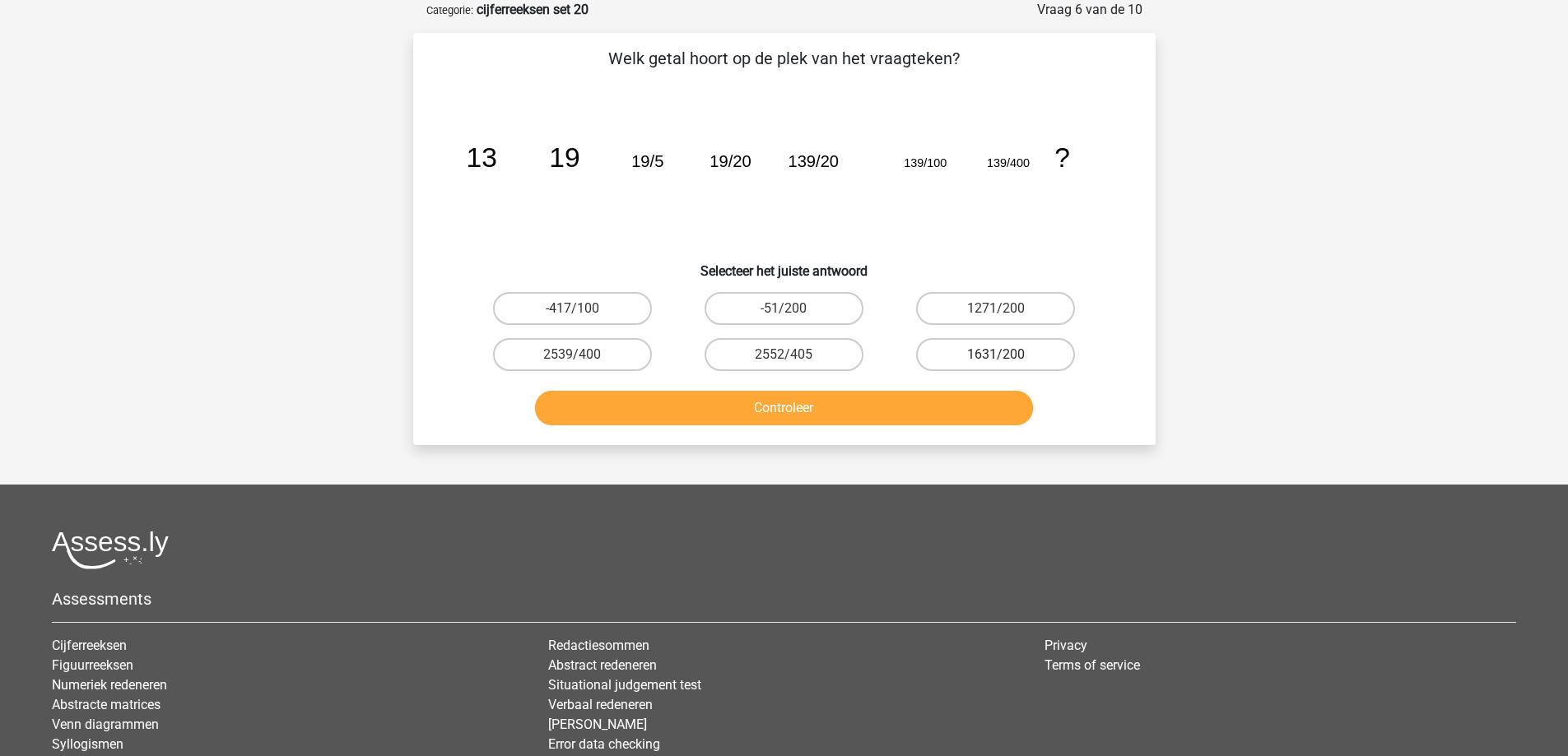
drag, startPoint x: 990, startPoint y: 355, endPoint x: 981, endPoint y: 368, distance: 15.8
click at [990, 356] on label "1631/200" at bounding box center [996, 355] width 159 height 33
click at [996, 356] on input "1631/200" at bounding box center [1001, 360] width 10 height 10
radio input "true"
click at [888, 407] on button "Controleer" at bounding box center [784, 408] width 498 height 34
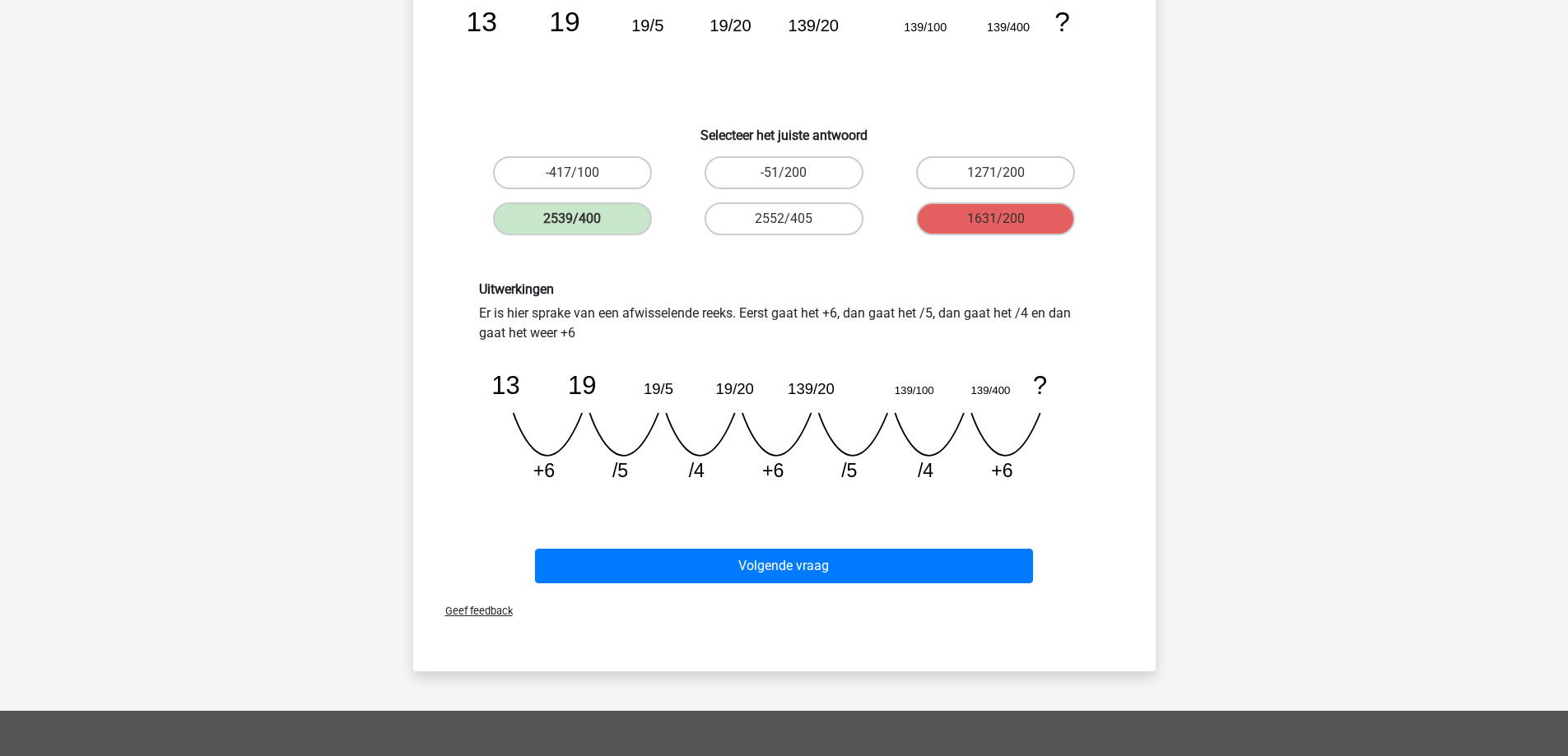
scroll to position [247, 0]
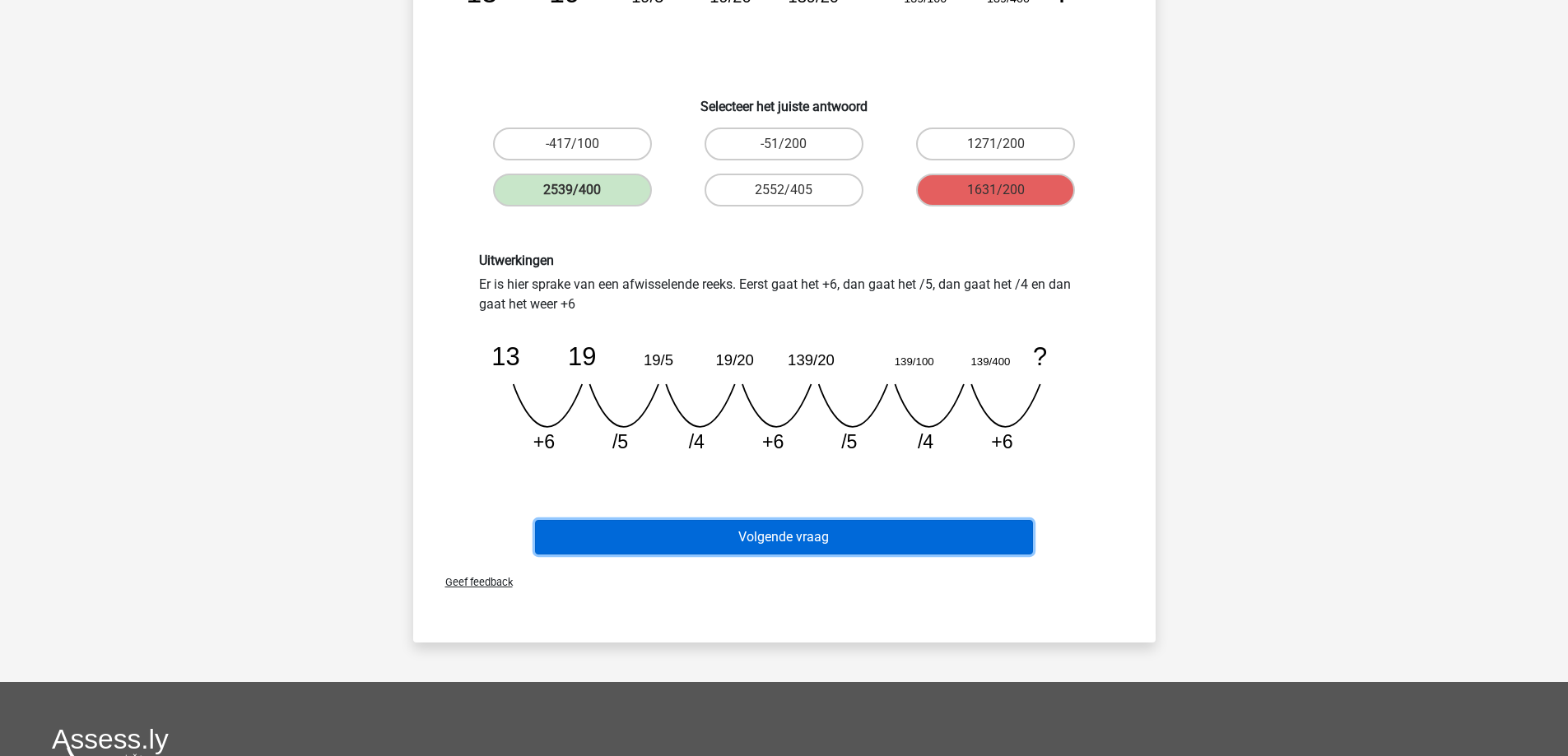
click at [851, 528] on button "Volgende vraag" at bounding box center [784, 537] width 498 height 34
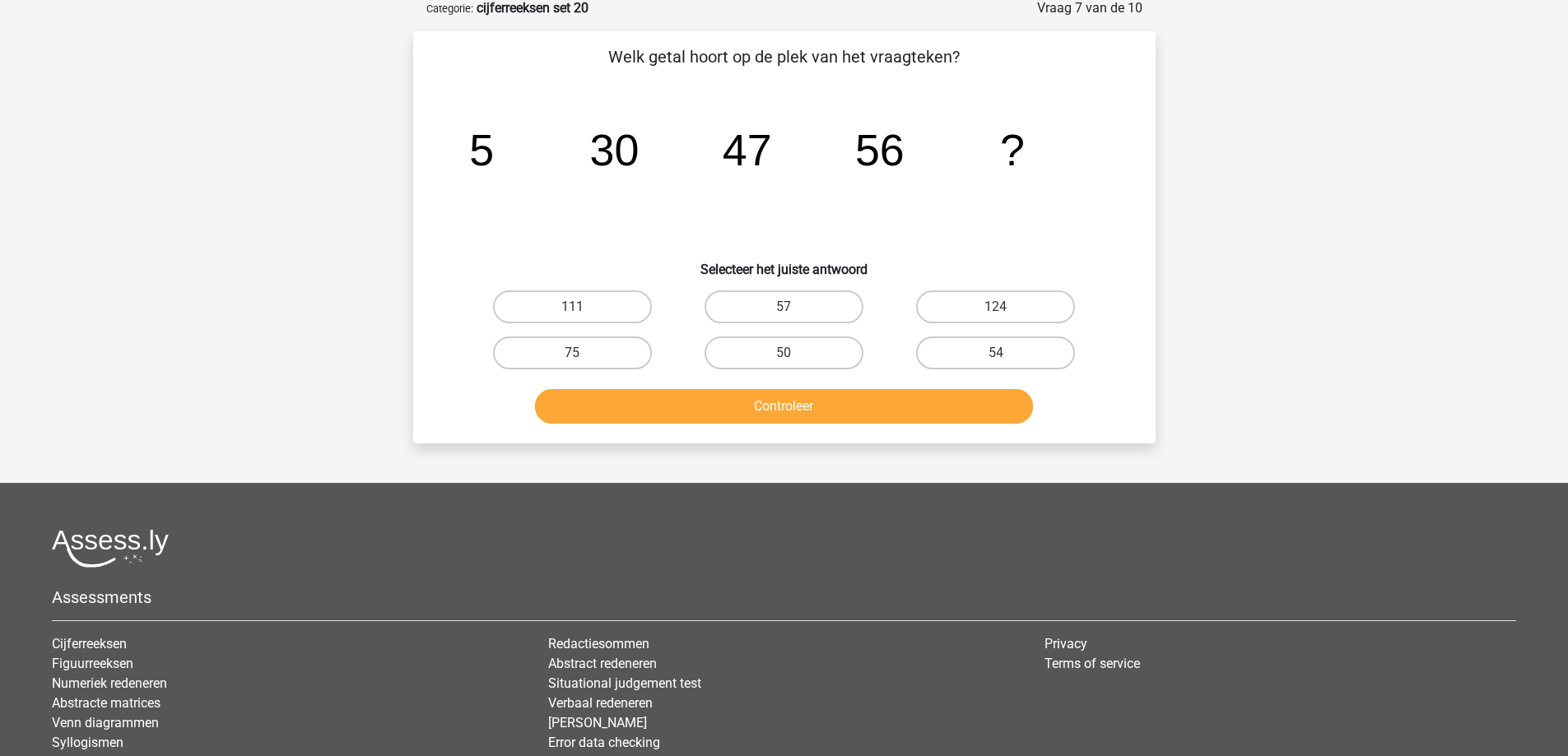
scroll to position [83, 0]
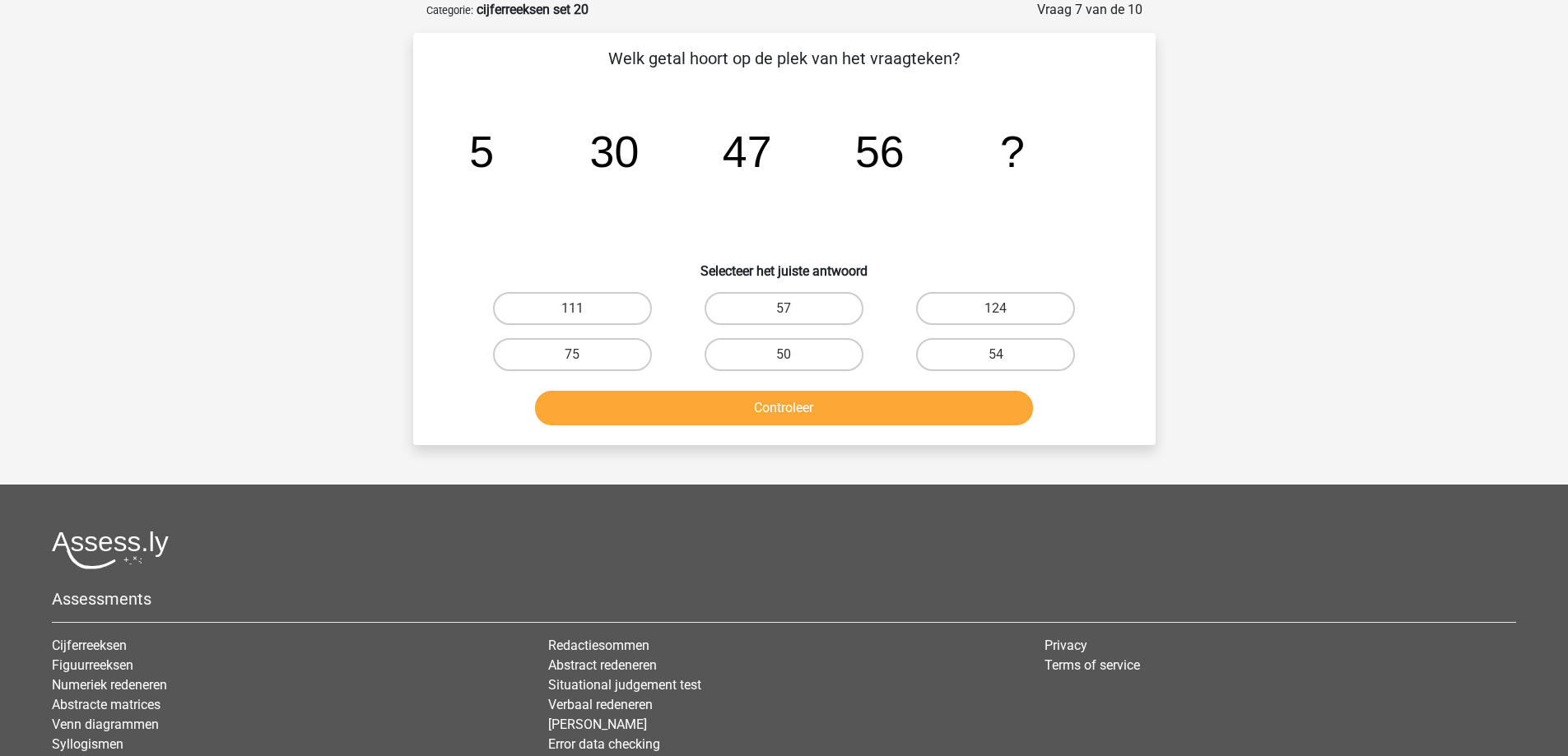
click at [789, 308] on input "57" at bounding box center [789, 313] width 10 height 10
radio input "true"
click at [830, 414] on button "Controleer" at bounding box center [784, 408] width 498 height 34
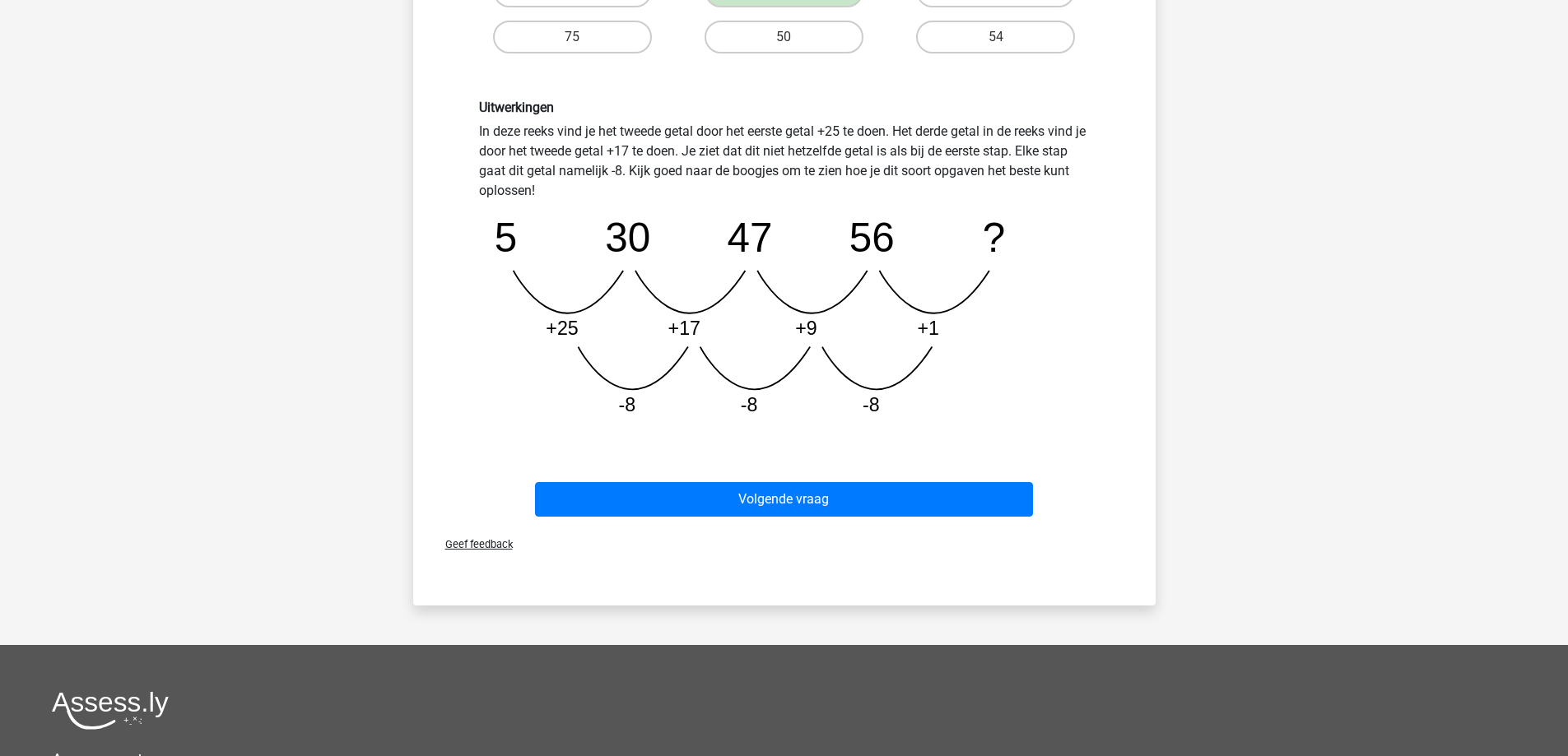
scroll to position [412, 0]
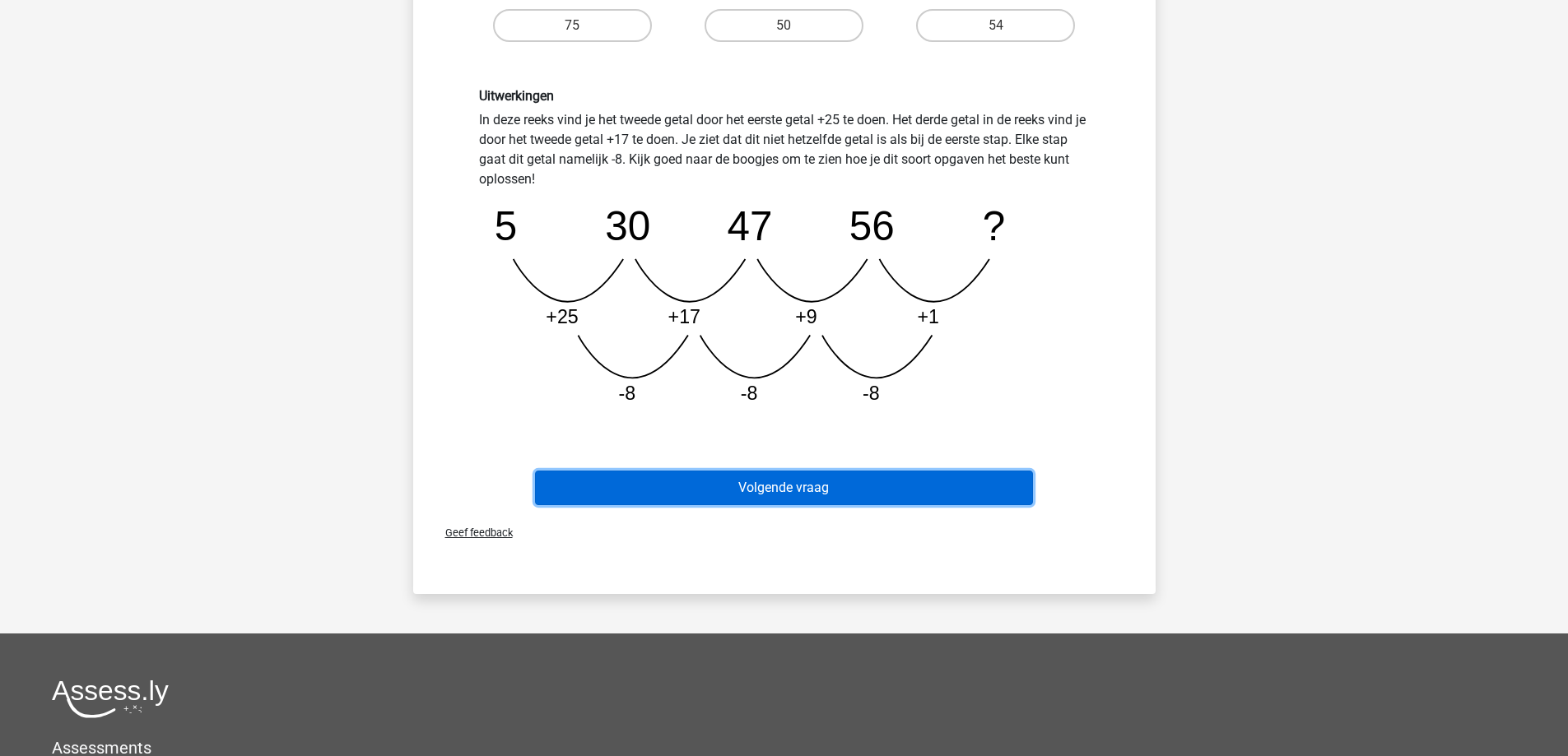
click at [830, 474] on button "Volgende vraag" at bounding box center [784, 488] width 498 height 34
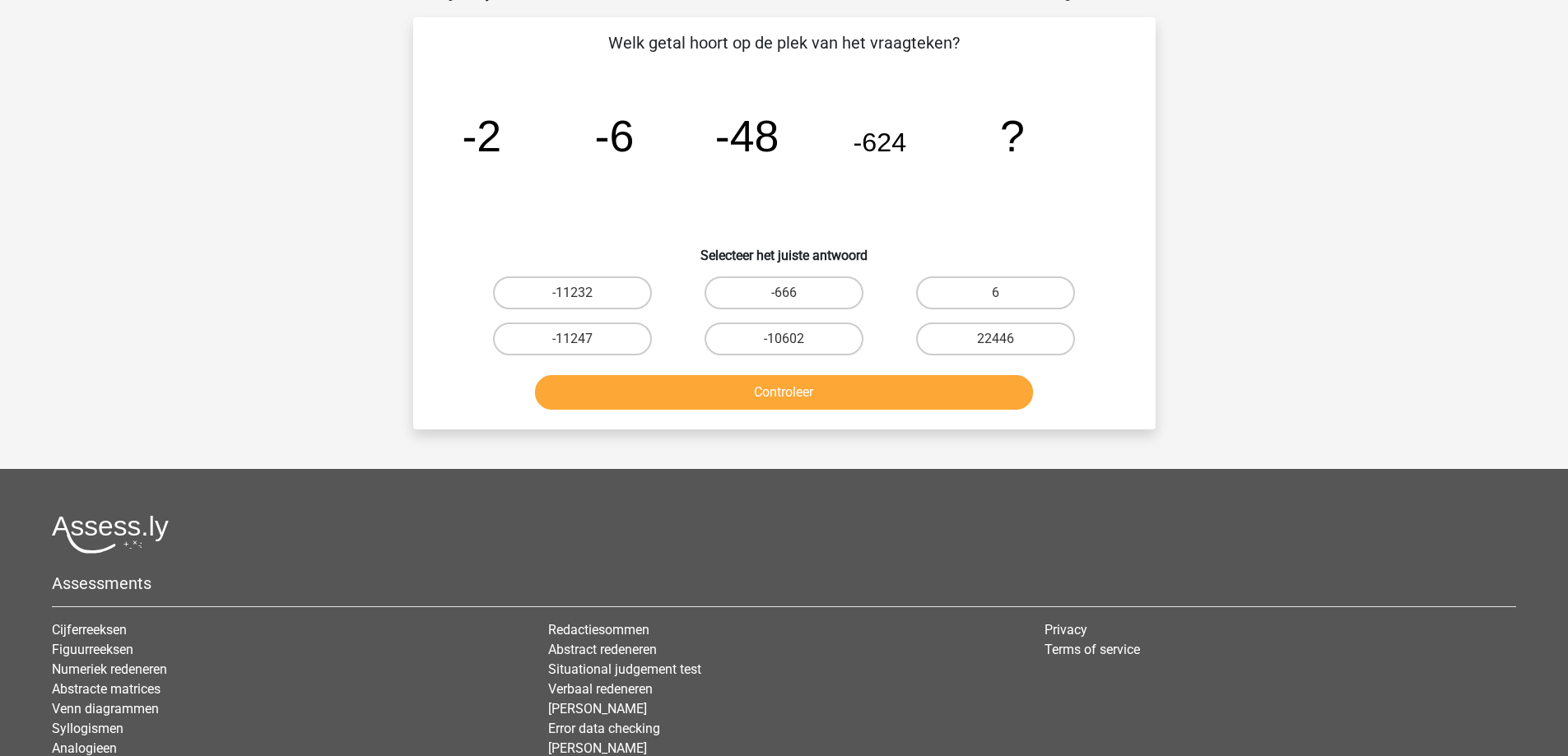
scroll to position [83, 0]
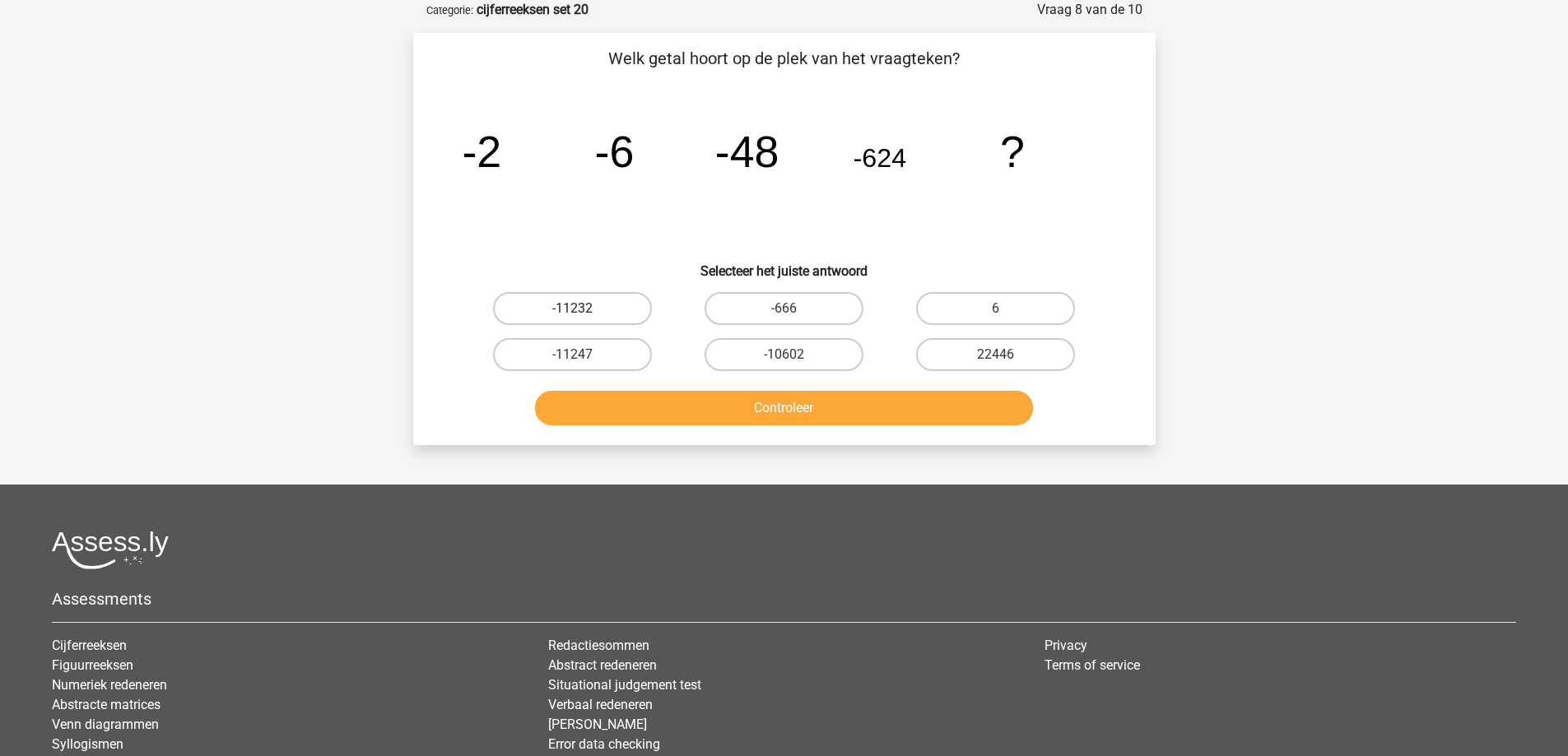
click at [577, 303] on label "-11232" at bounding box center [572, 308] width 159 height 33
click at [577, 308] on input "-11232" at bounding box center [577, 313] width 10 height 10
radio input "true"
click at [697, 409] on button "Controleer" at bounding box center [784, 408] width 498 height 34
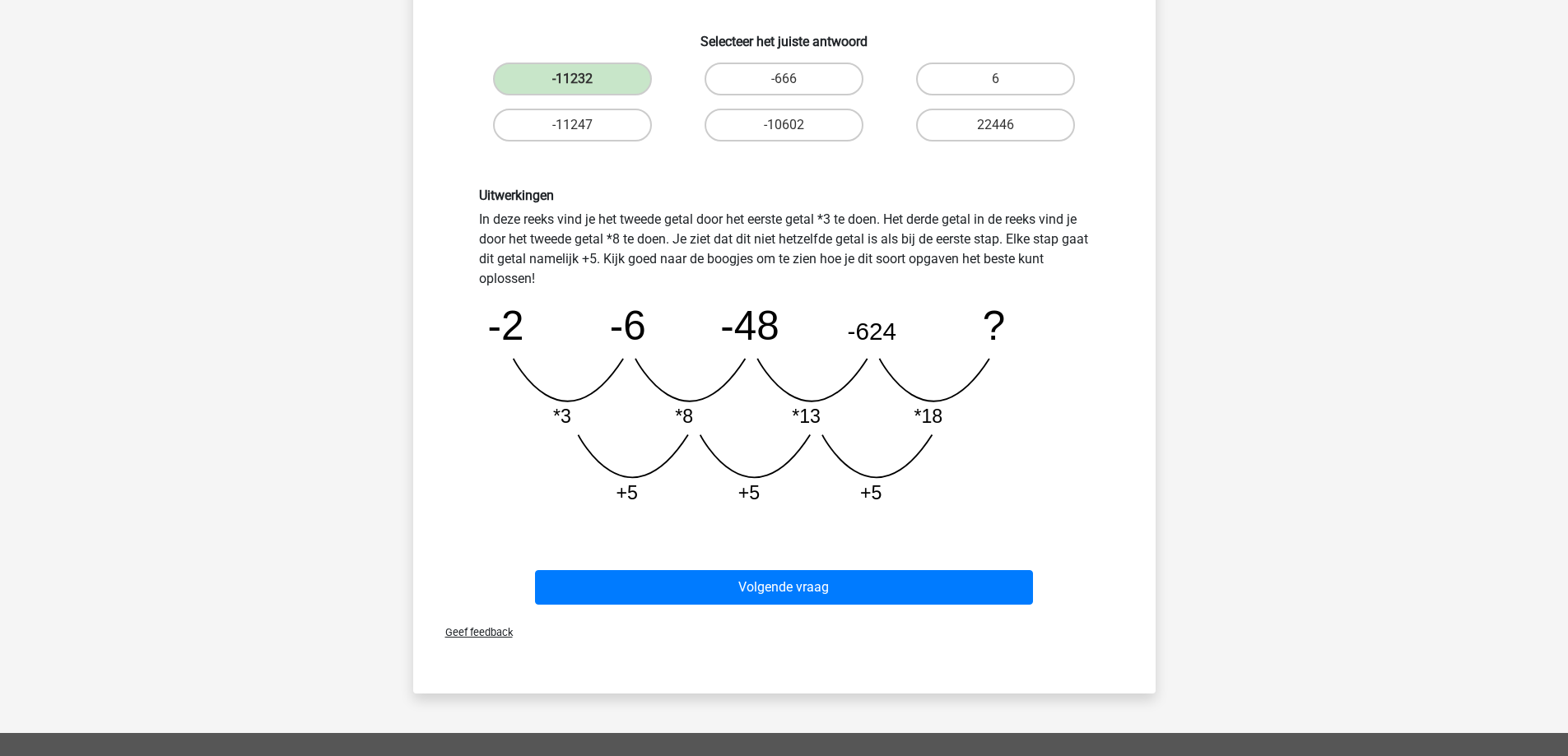
scroll to position [329, 0]
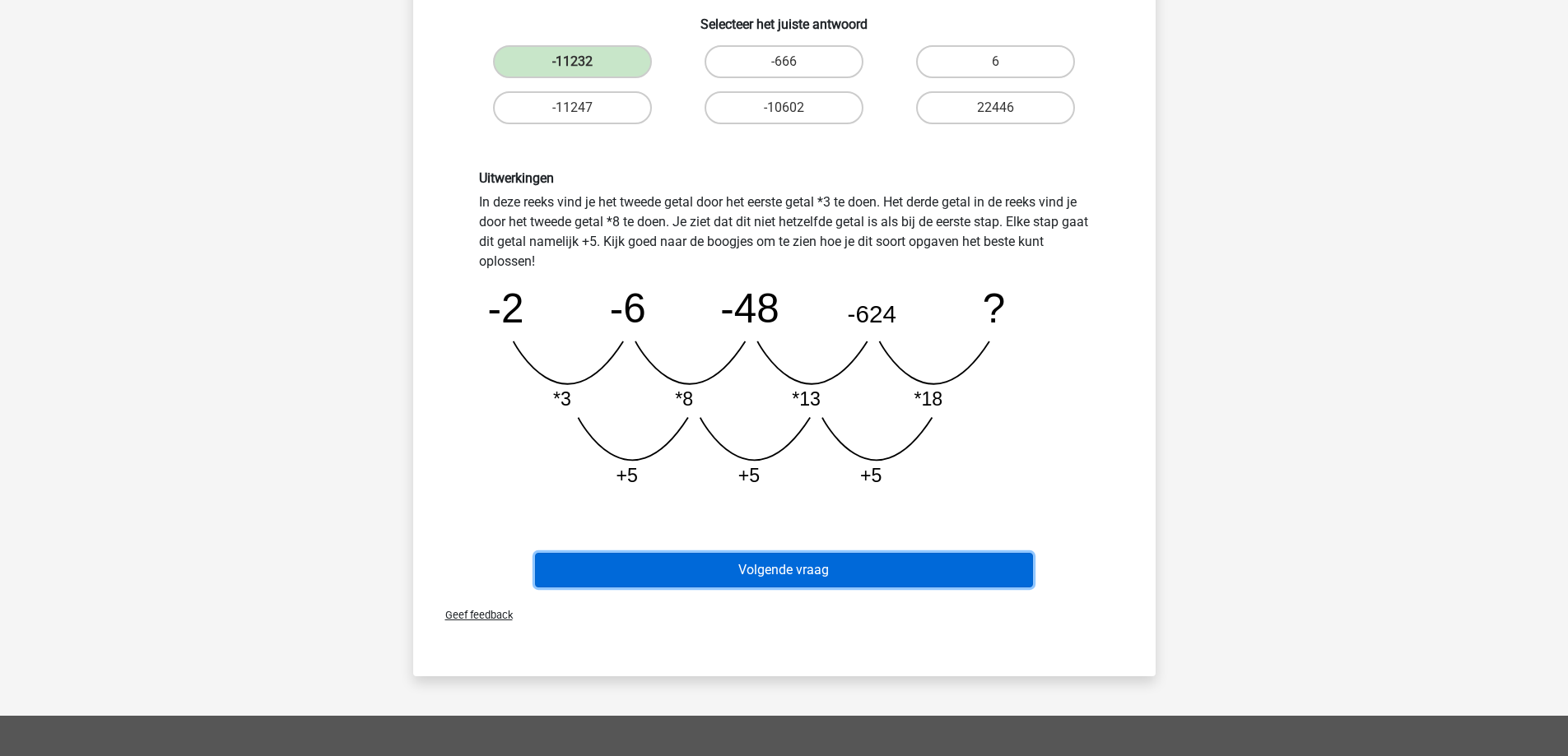
click at [823, 574] on button "Volgende vraag" at bounding box center [784, 570] width 498 height 34
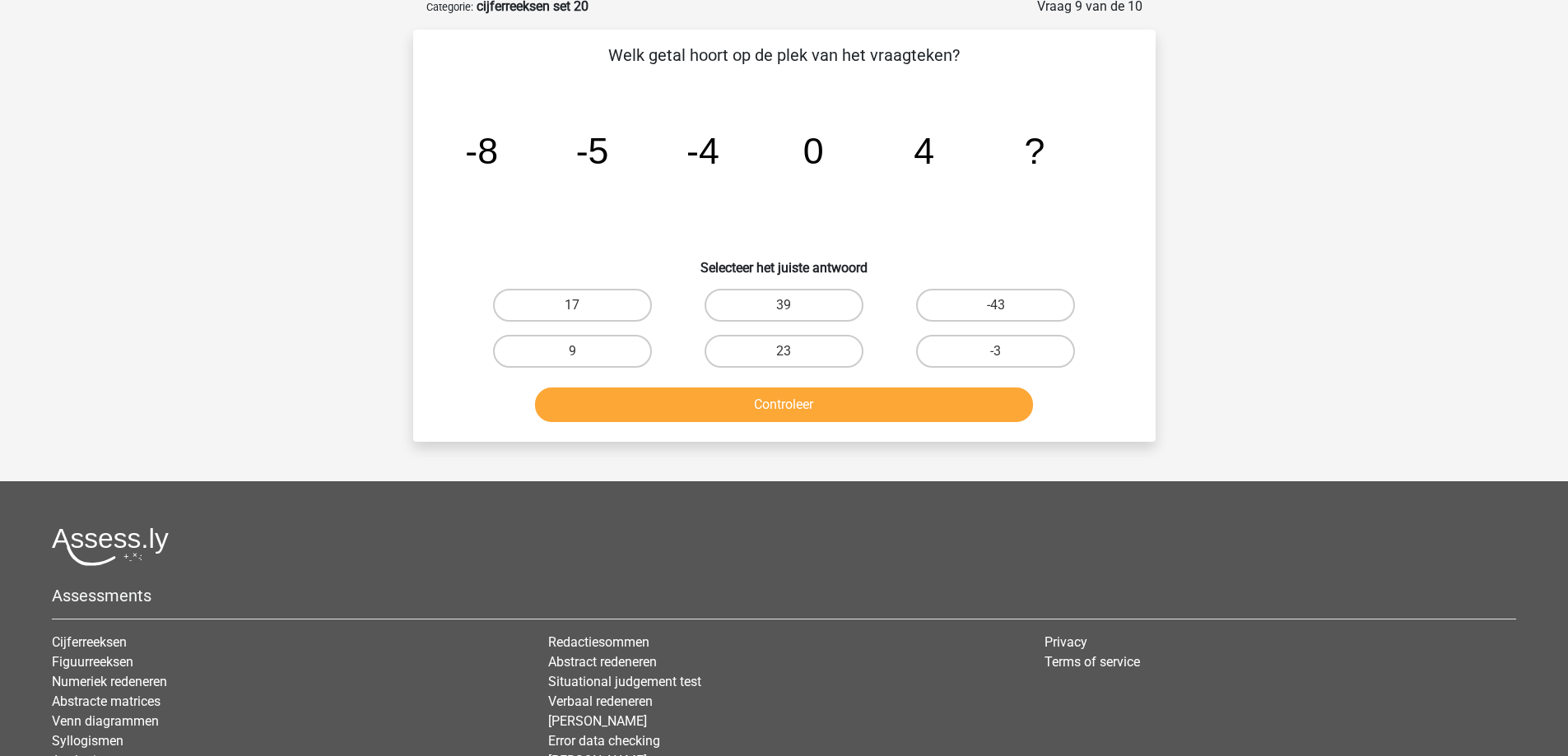
scroll to position [83, 0]
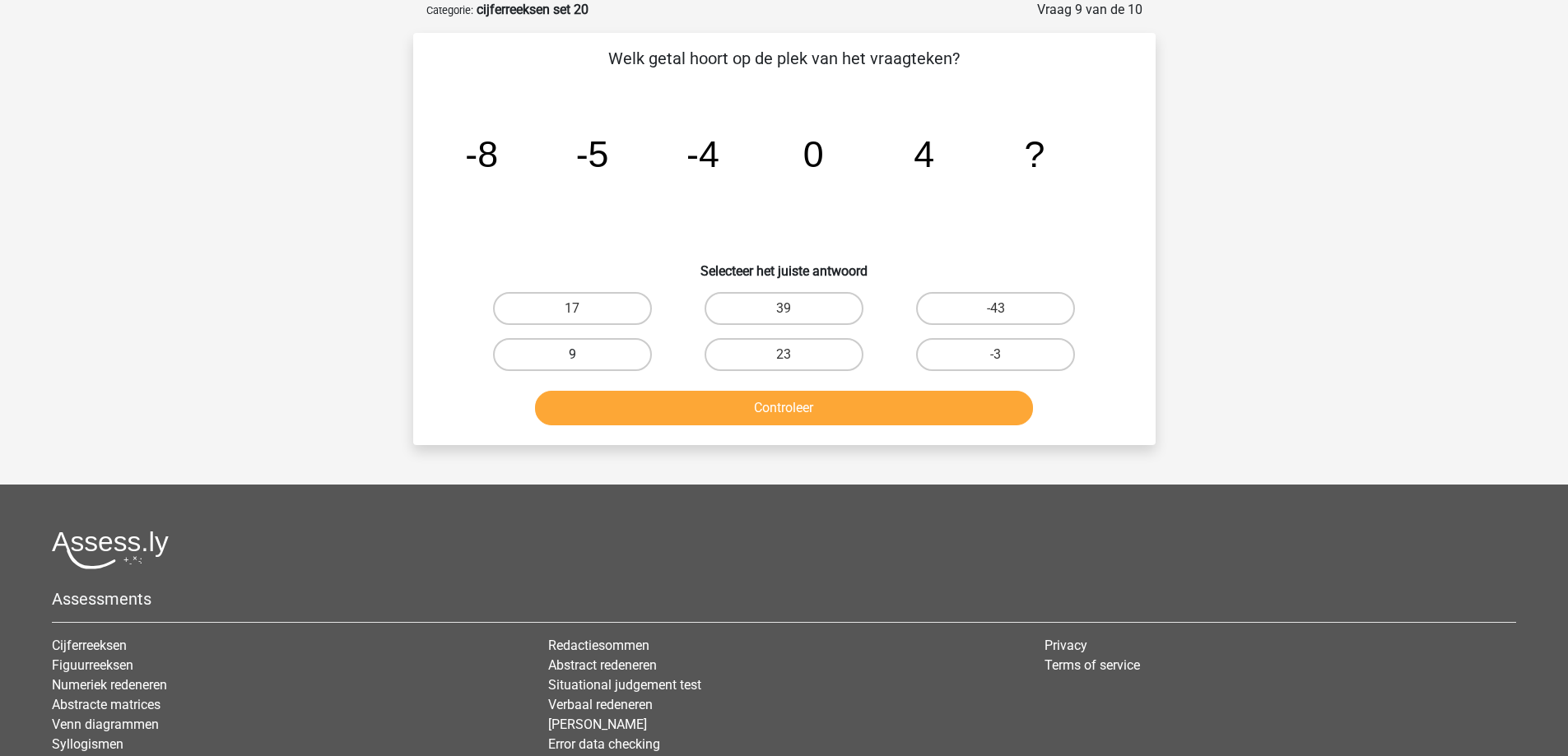
click at [604, 363] on label "9" at bounding box center [572, 355] width 159 height 33
click at [583, 363] on input "9" at bounding box center [577, 360] width 10 height 10
radio input "true"
click at [614, 407] on button "Controleer" at bounding box center [784, 408] width 498 height 34
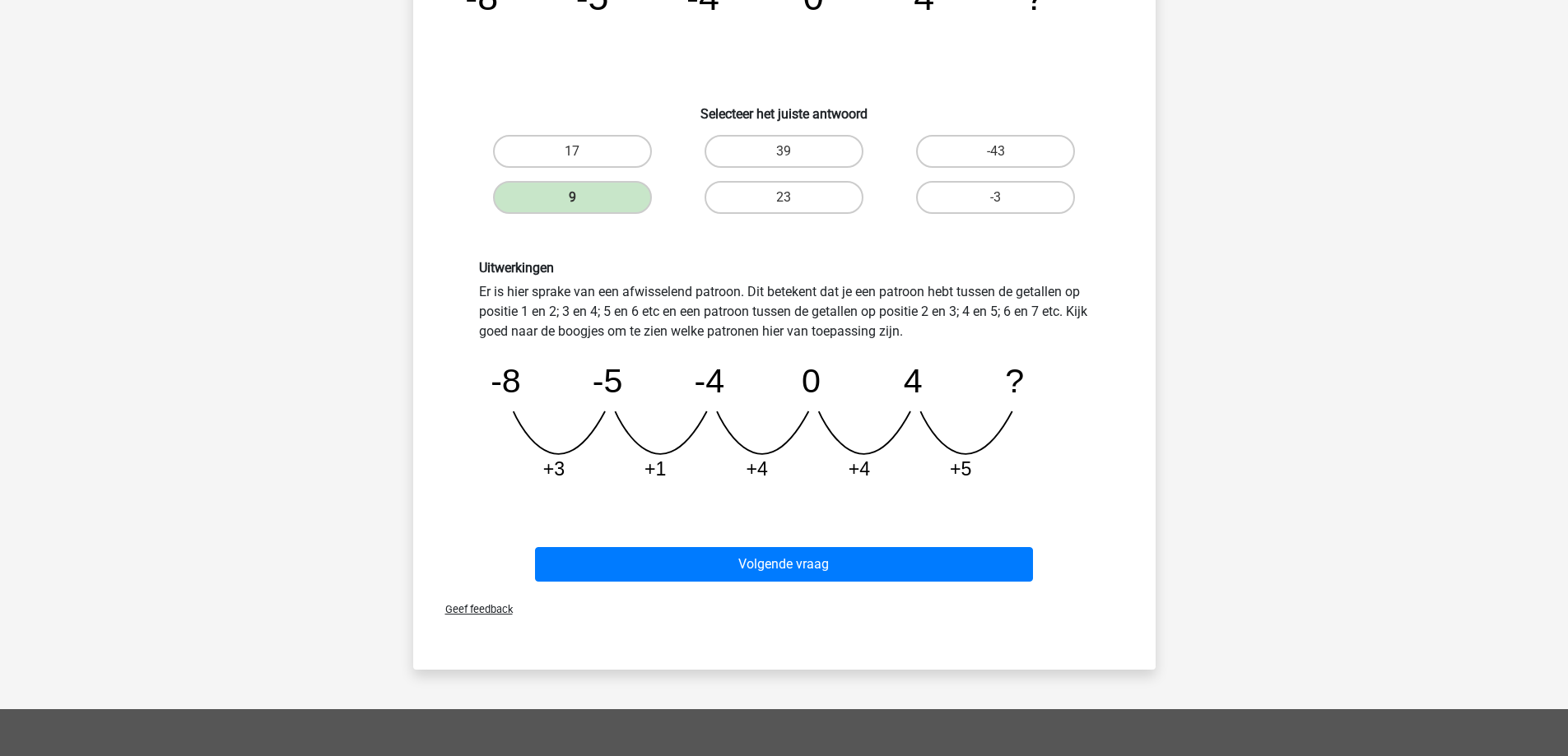
scroll to position [247, 0]
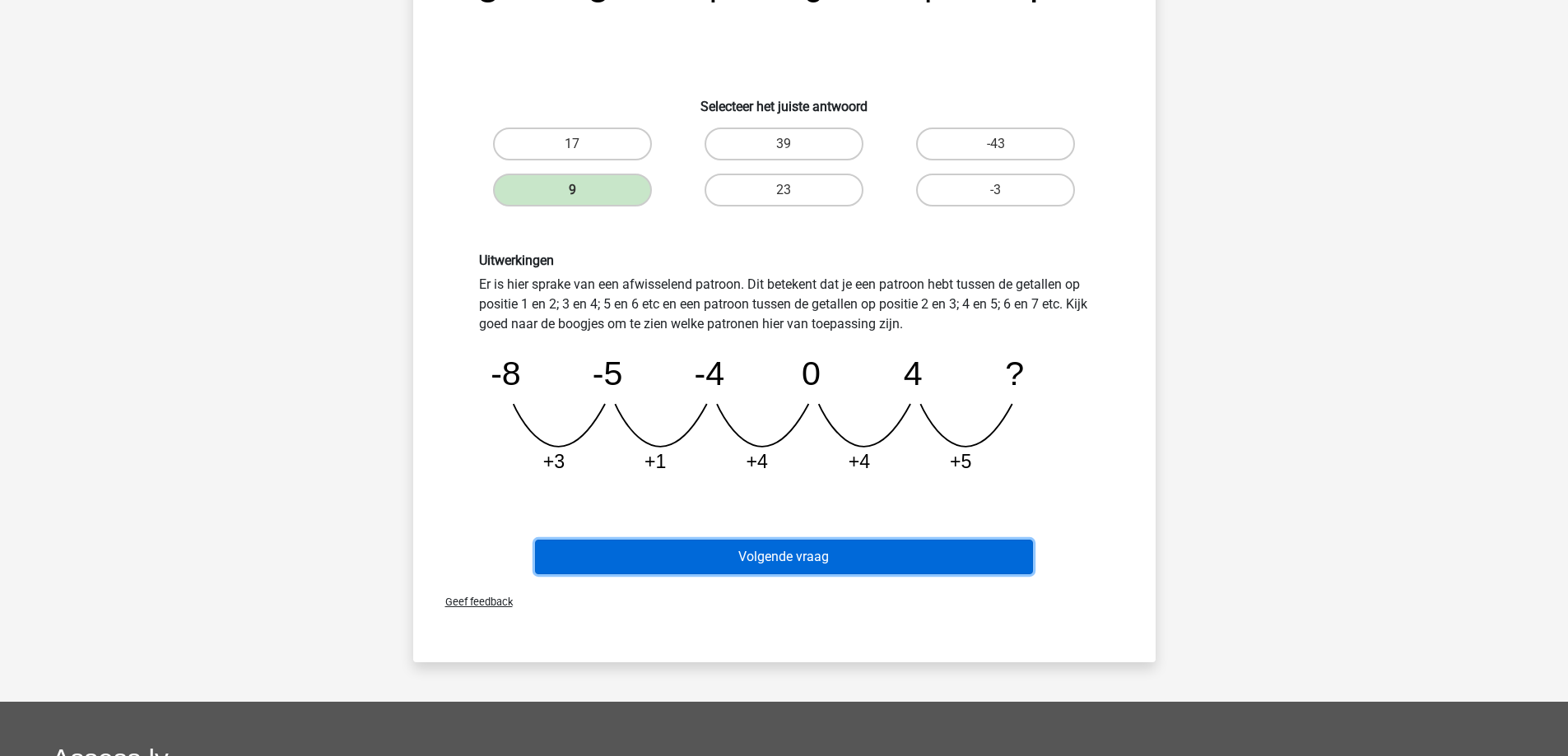
click at [856, 550] on button "Volgende vraag" at bounding box center [784, 557] width 498 height 34
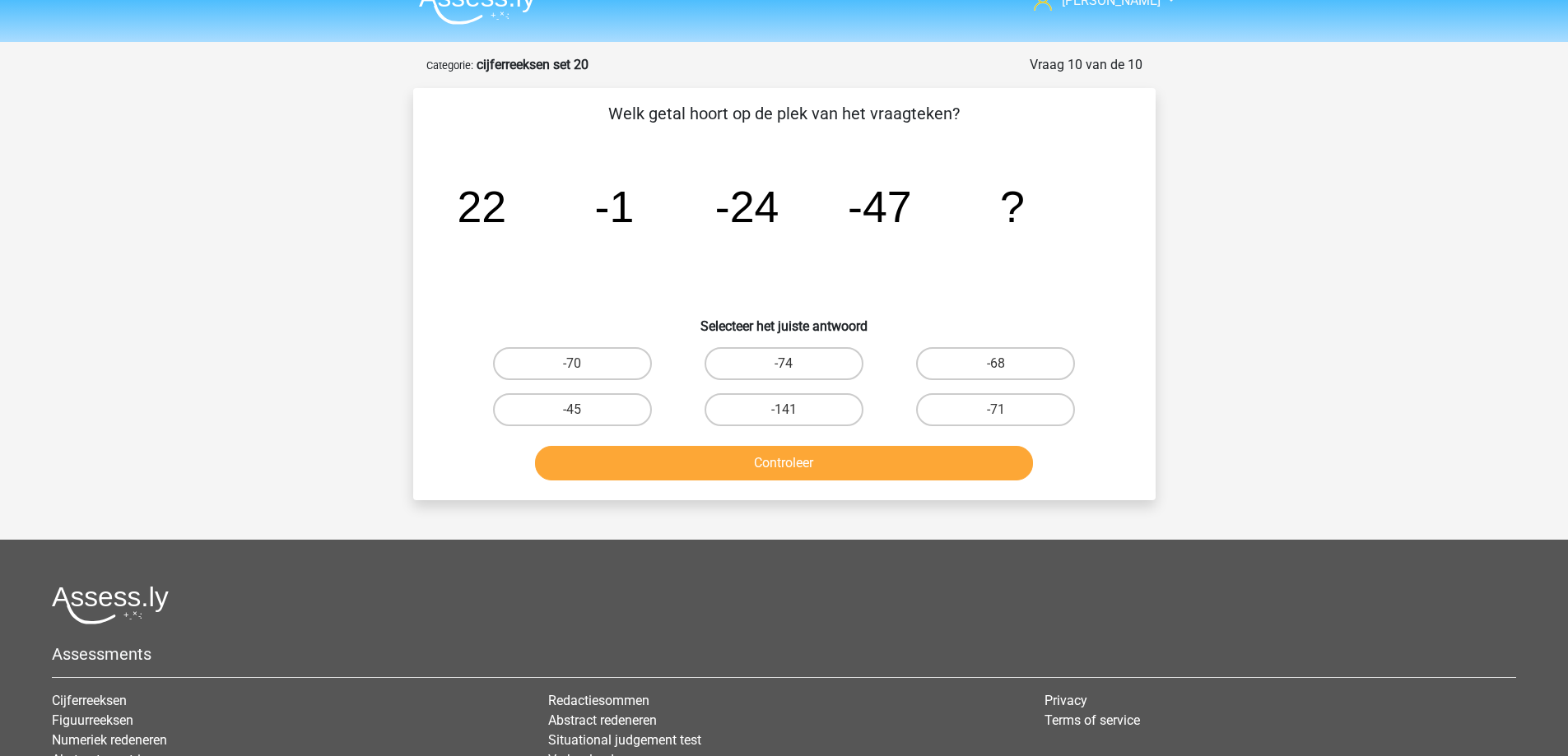
scroll to position [0, 0]
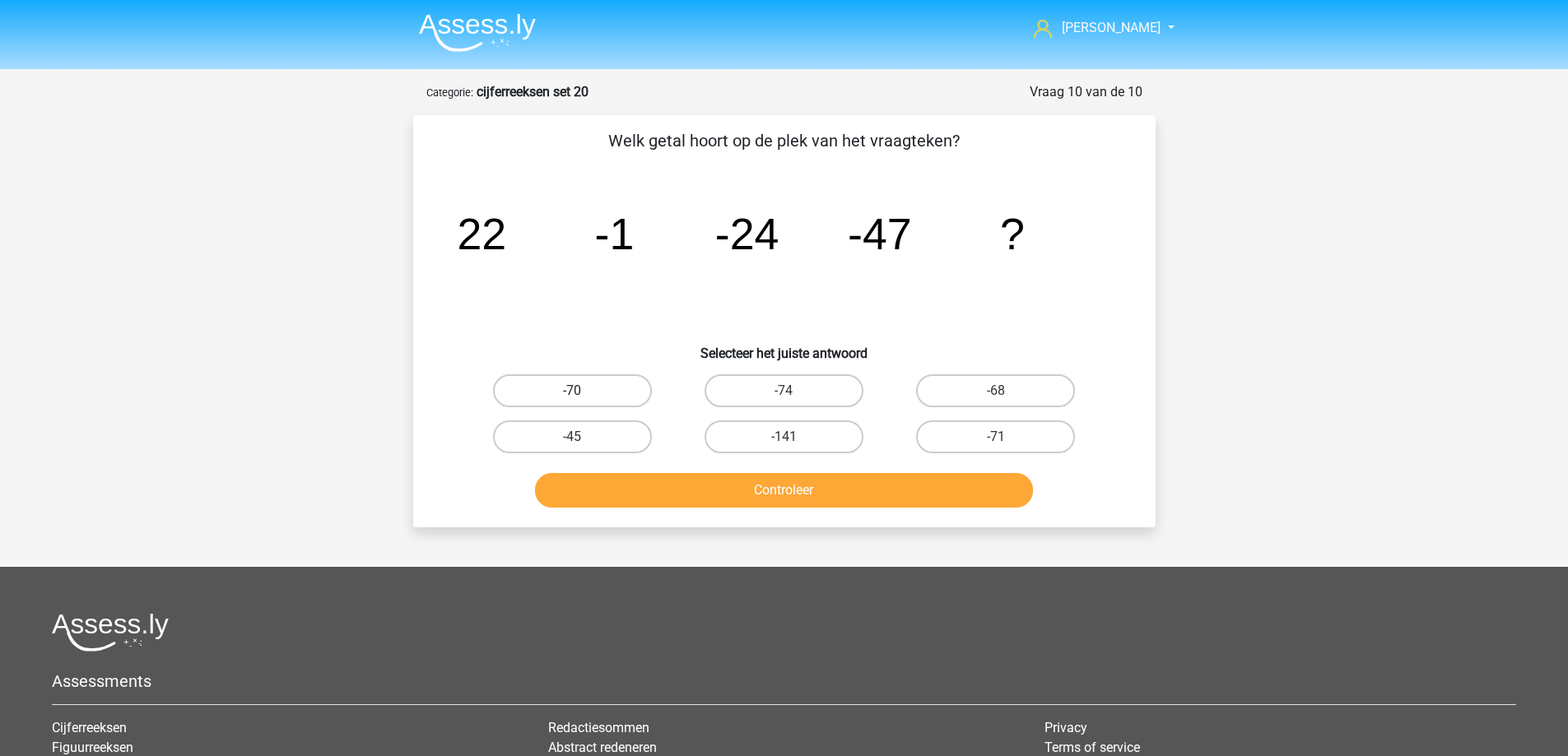
click at [597, 387] on label "-70" at bounding box center [572, 391] width 159 height 33
click at [583, 391] on input "-70" at bounding box center [577, 396] width 10 height 10
radio input "true"
click at [807, 493] on button "Controleer" at bounding box center [784, 490] width 498 height 34
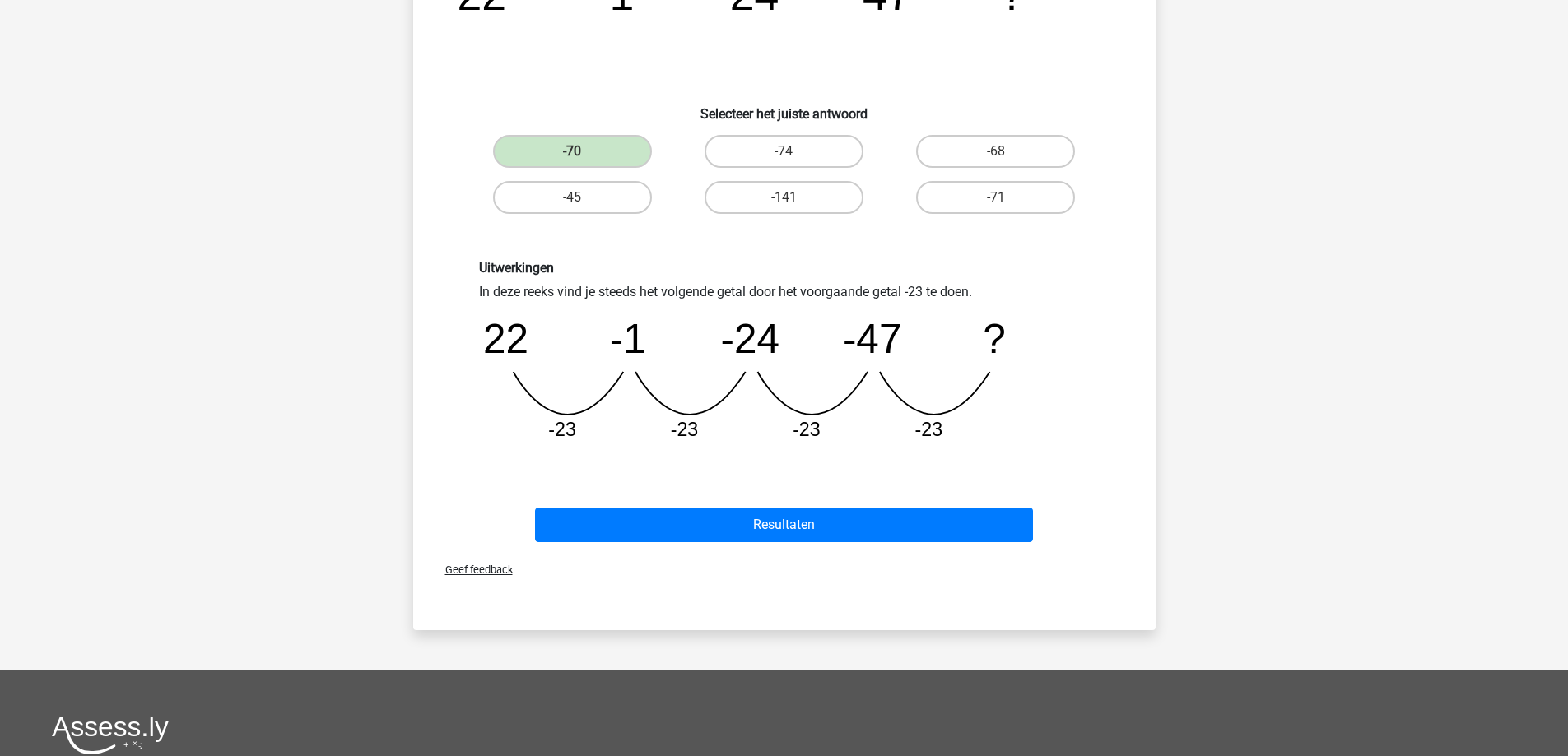
scroll to position [247, 0]
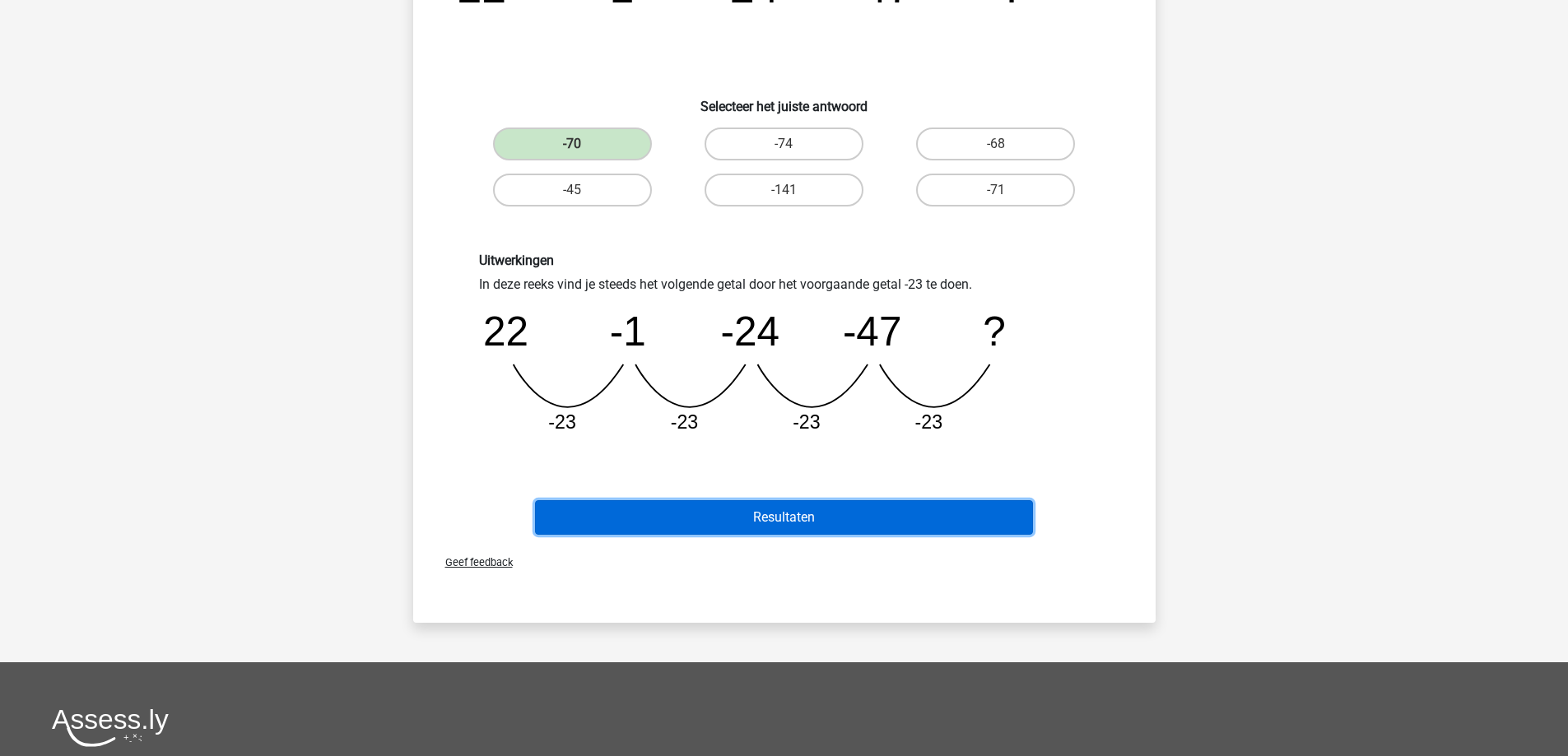
click at [787, 522] on button "Resultaten" at bounding box center [784, 517] width 498 height 34
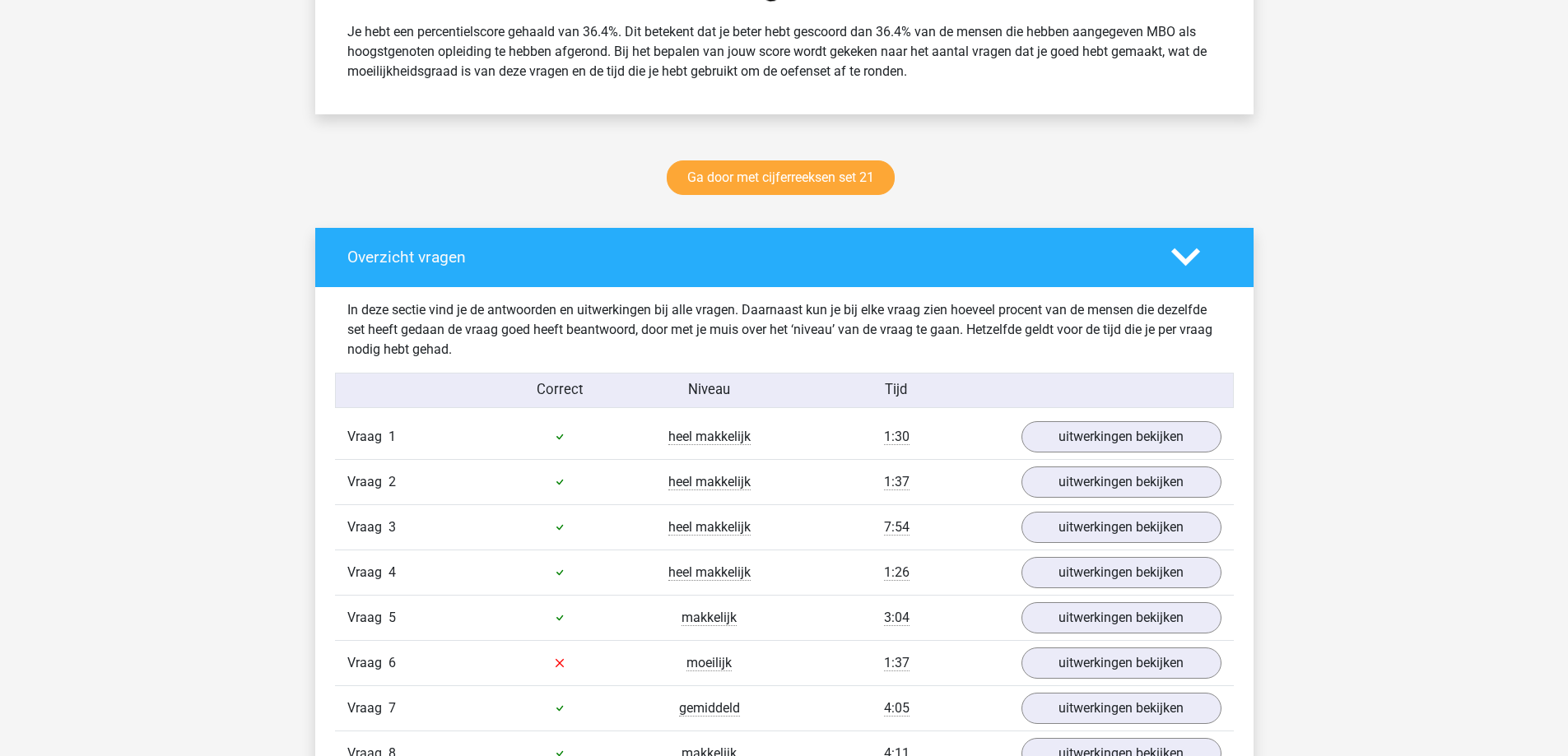
scroll to position [741, 0]
